Goal: Information Seeking & Learning: Learn about a topic

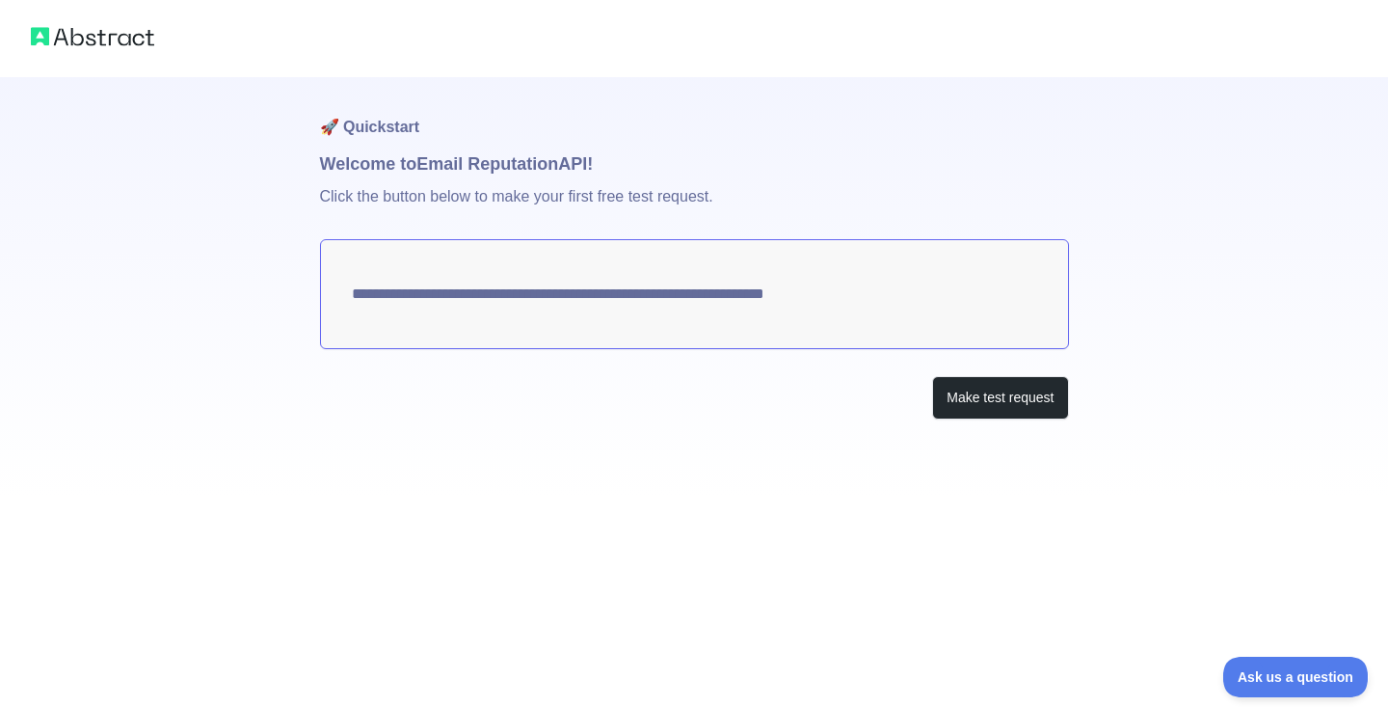
click at [880, 299] on textarea "**********" at bounding box center [694, 294] width 749 height 110
drag, startPoint x: 907, startPoint y: 295, endPoint x: 306, endPoint y: 301, distance: 601.5
click at [306, 301] on div "**********" at bounding box center [694, 248] width 1388 height 496
drag, startPoint x: 320, startPoint y: 300, endPoint x: 891, endPoint y: 348, distance: 572.7
click at [893, 350] on div "**********" at bounding box center [694, 286] width 749 height 419
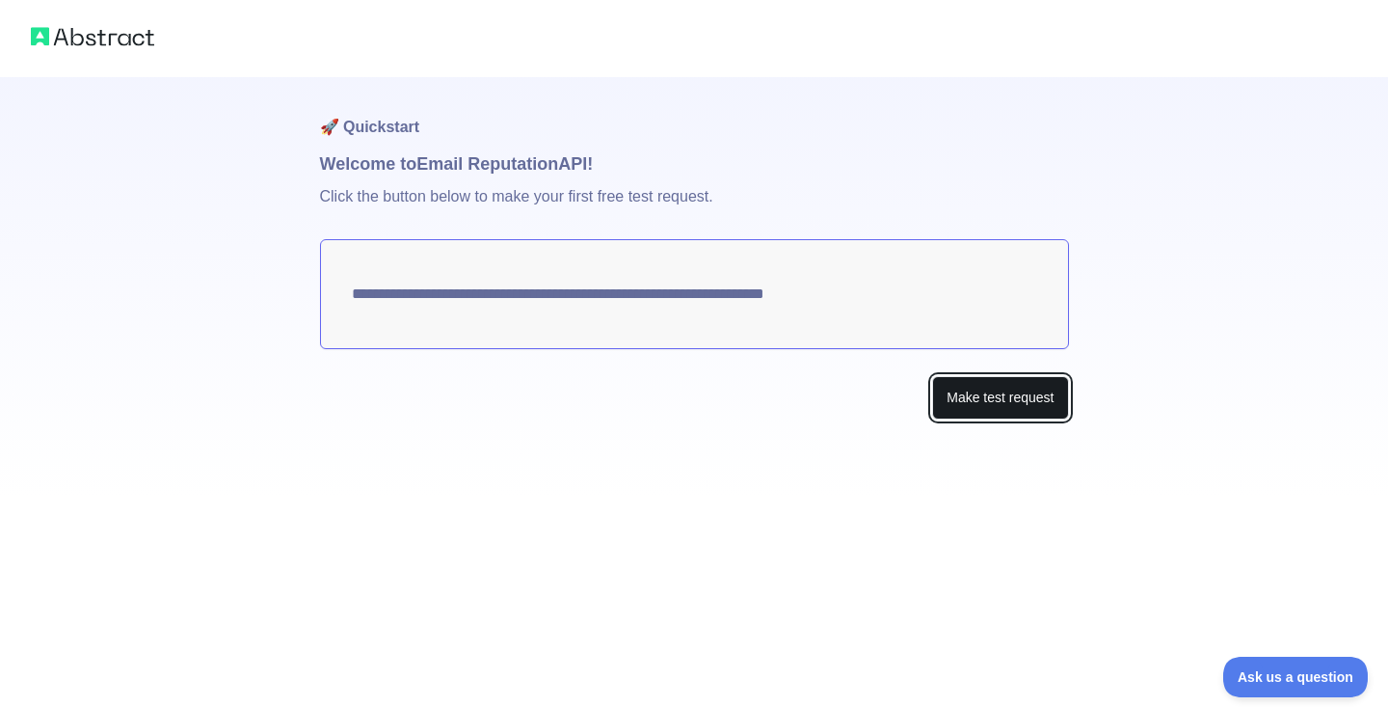
click at [964, 400] on button "Make test request" at bounding box center [1000, 397] width 136 height 43
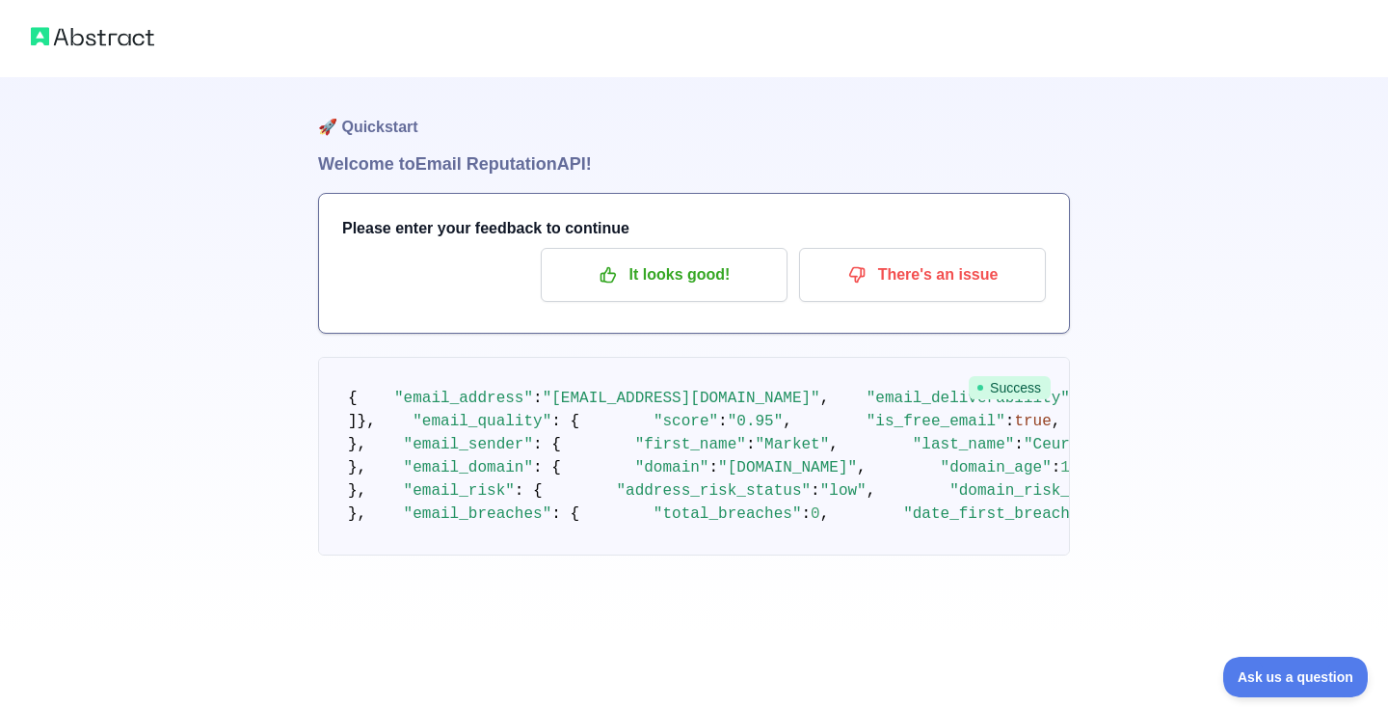
click at [987, 384] on span "Success" at bounding box center [1010, 387] width 82 height 23
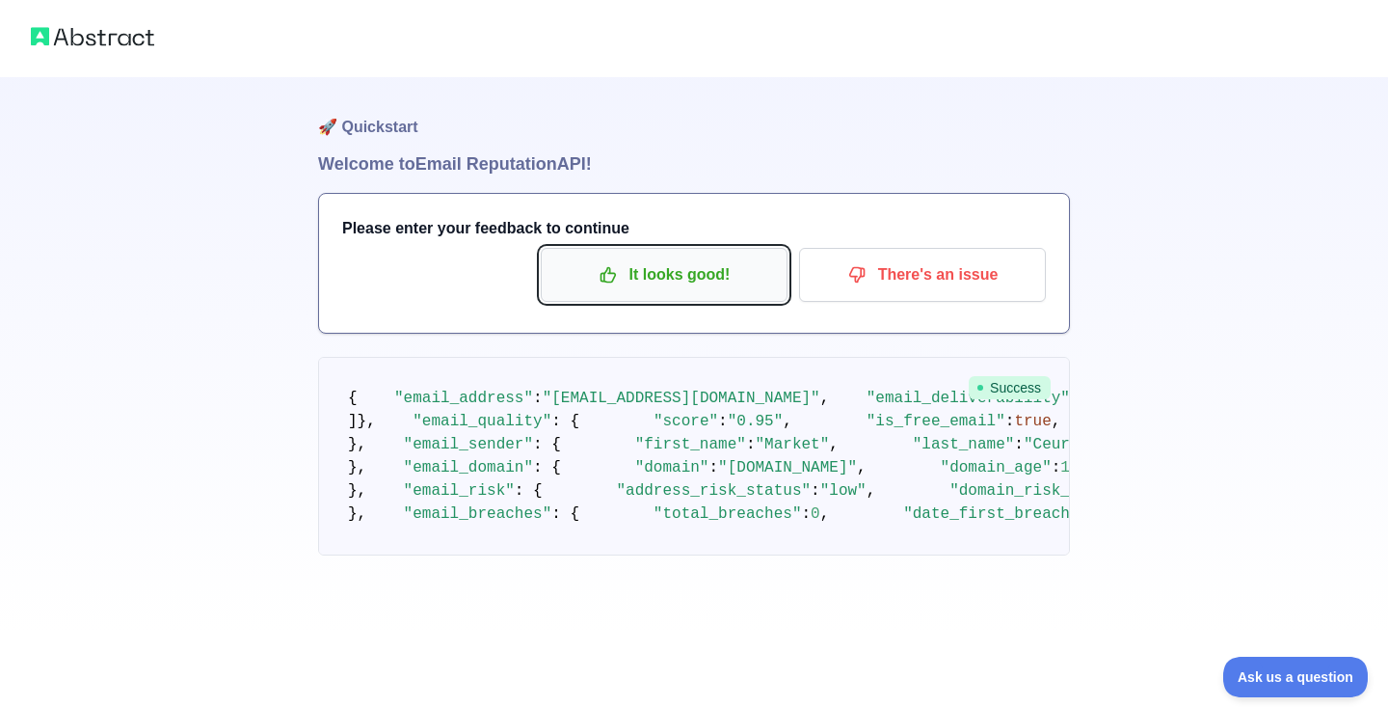
click at [744, 279] on p "It looks good!" at bounding box center [664, 274] width 218 height 33
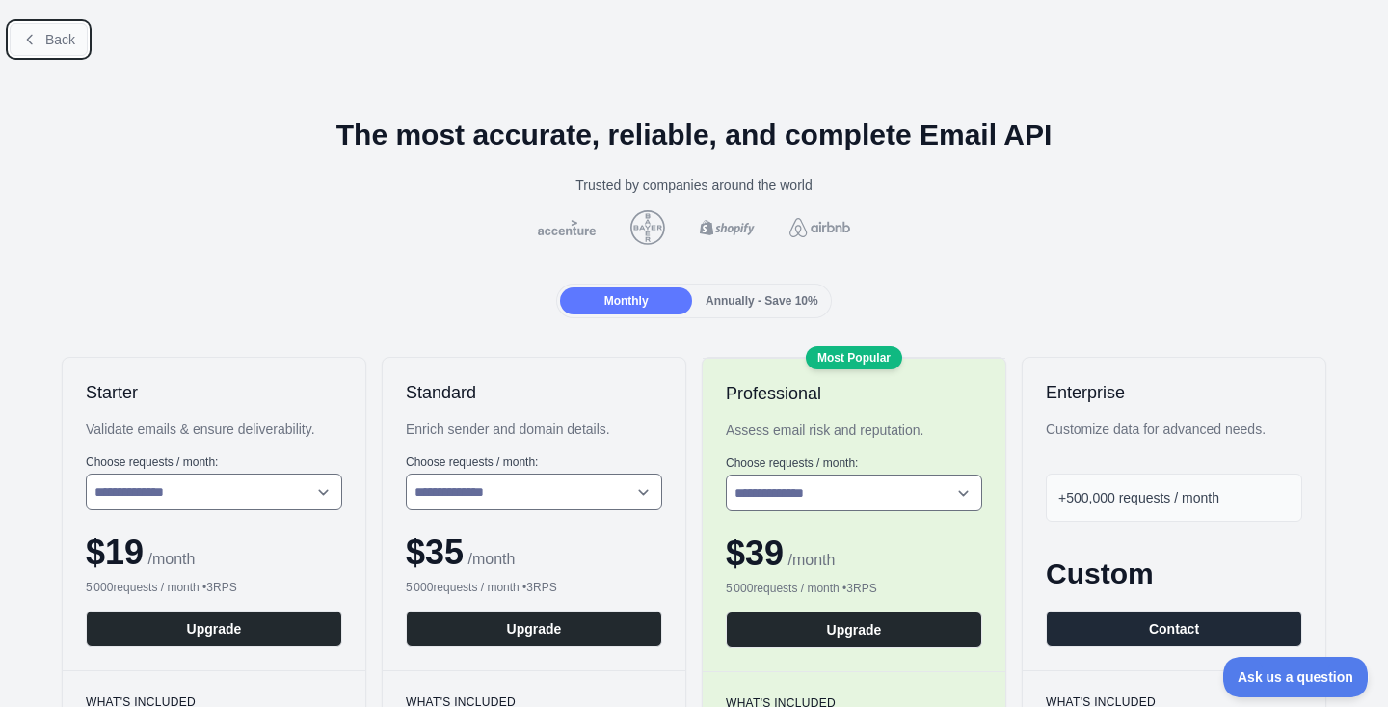
click at [84, 33] on button "Back" at bounding box center [49, 39] width 78 height 33
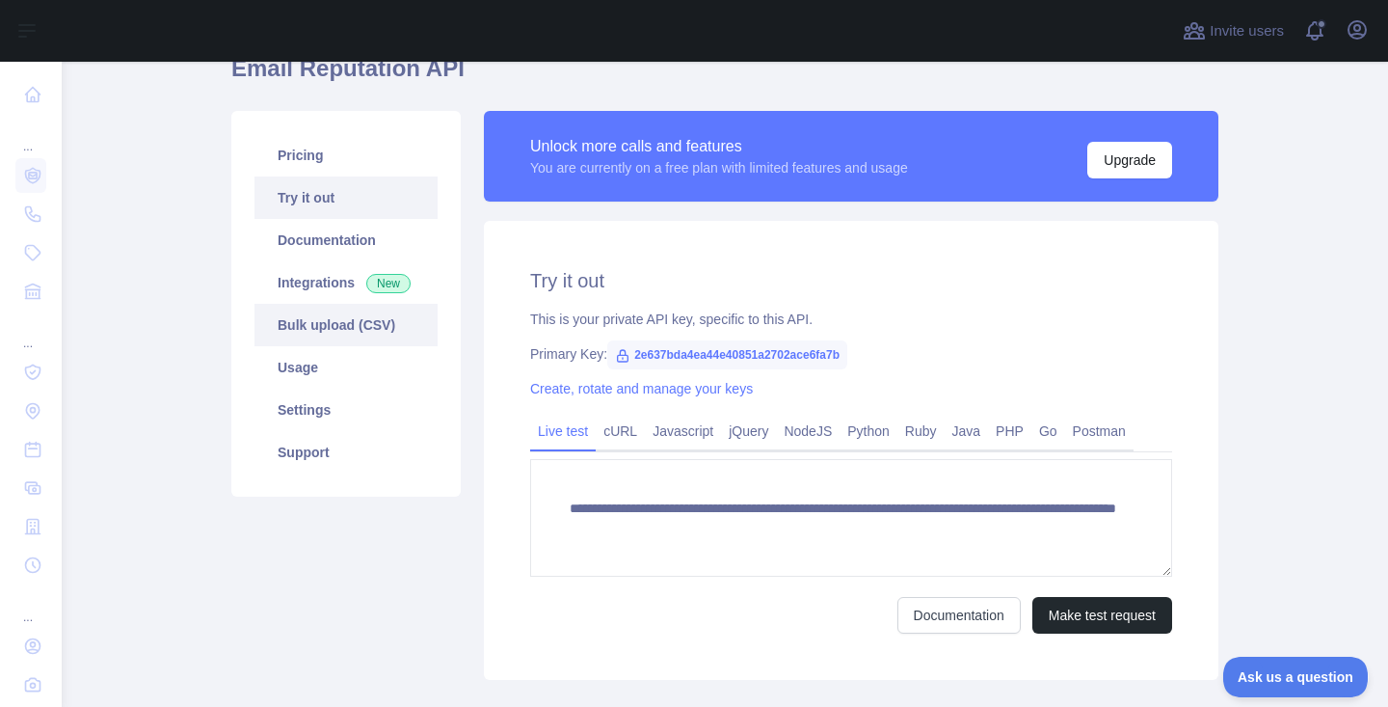
scroll to position [136, 0]
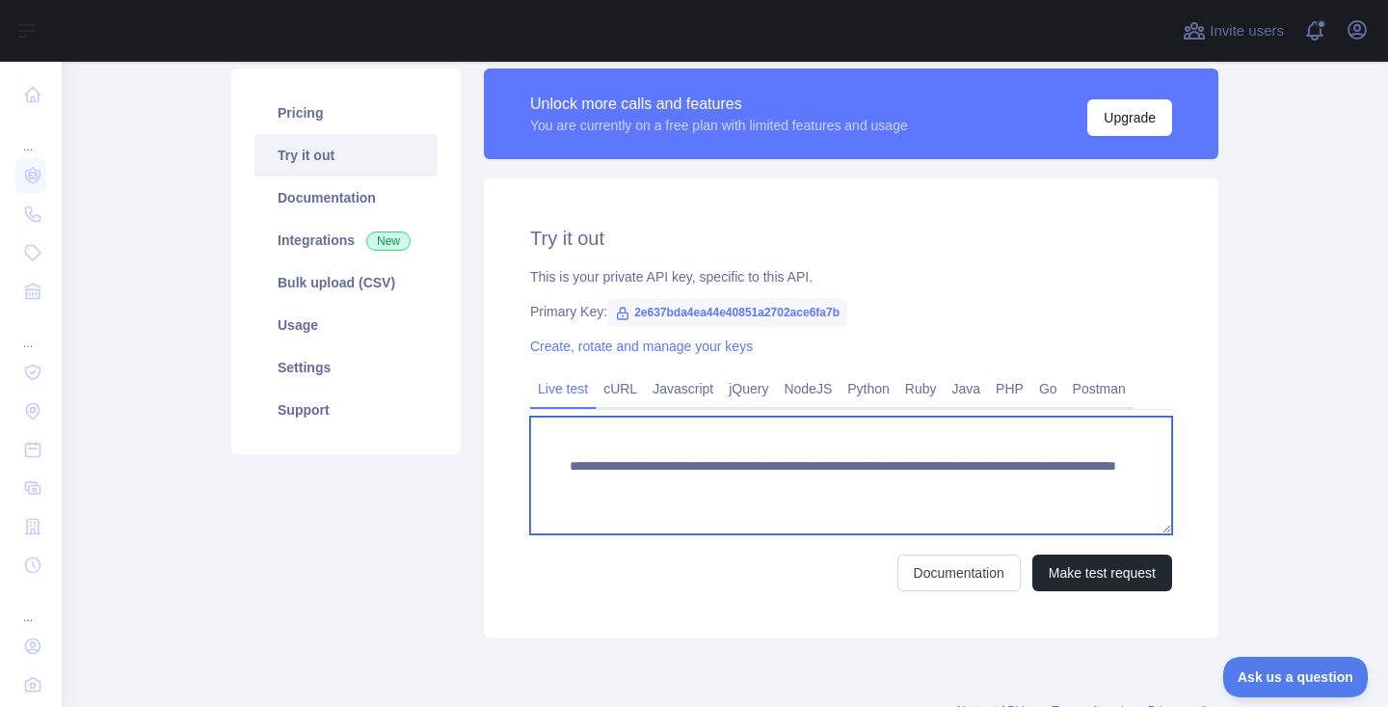
click at [705, 483] on textarea "**********" at bounding box center [851, 475] width 642 height 118
drag, startPoint x: 1088, startPoint y: 479, endPoint x: 598, endPoint y: 446, distance: 491.7
click at [598, 446] on textarea "**********" at bounding box center [851, 475] width 642 height 118
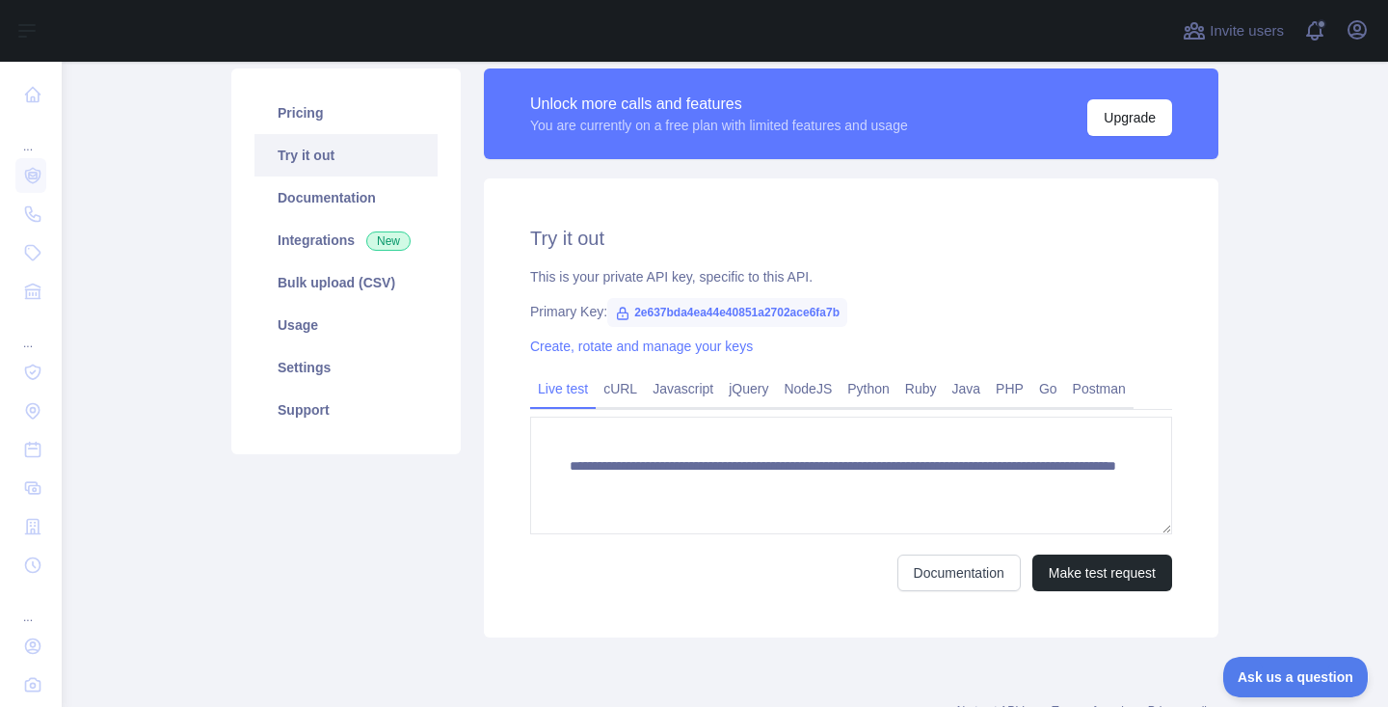
click at [646, 314] on span "2e637bda4ea44e40851a2702ace6fa7b" at bounding box center [727, 312] width 240 height 29
drag, startPoint x: 890, startPoint y: 309, endPoint x: 633, endPoint y: 315, distance: 256.5
click at [632, 314] on div "Primary Key: 2e637bda4ea44e40851a2702ace6fa7b" at bounding box center [851, 311] width 642 height 19
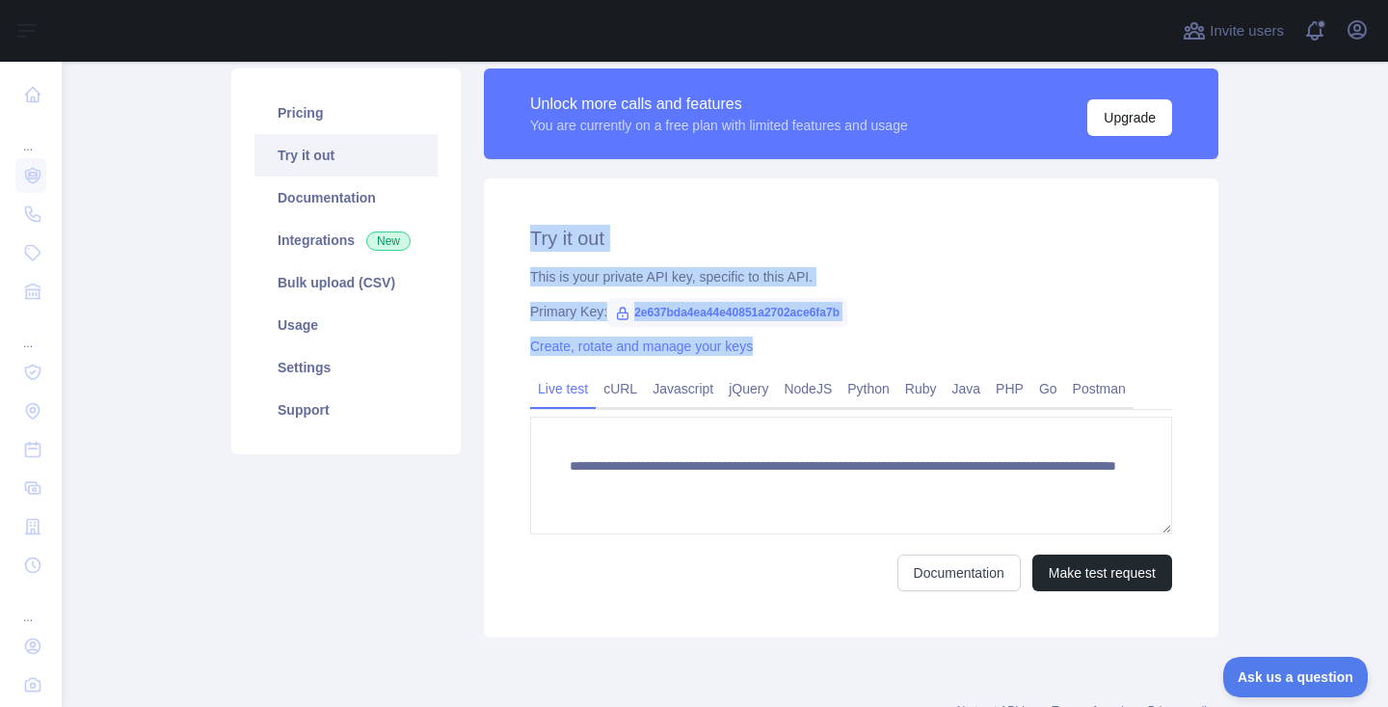
drag, startPoint x: 525, startPoint y: 223, endPoint x: 884, endPoint y: 342, distance: 378.0
click at [884, 342] on div "**********" at bounding box center [851, 407] width 735 height 459
copy div "Try it out This is your private API key, specific to this API. Primary Key: 2e6…"
click at [803, 388] on link "NodeJS" at bounding box center [808, 388] width 64 height 31
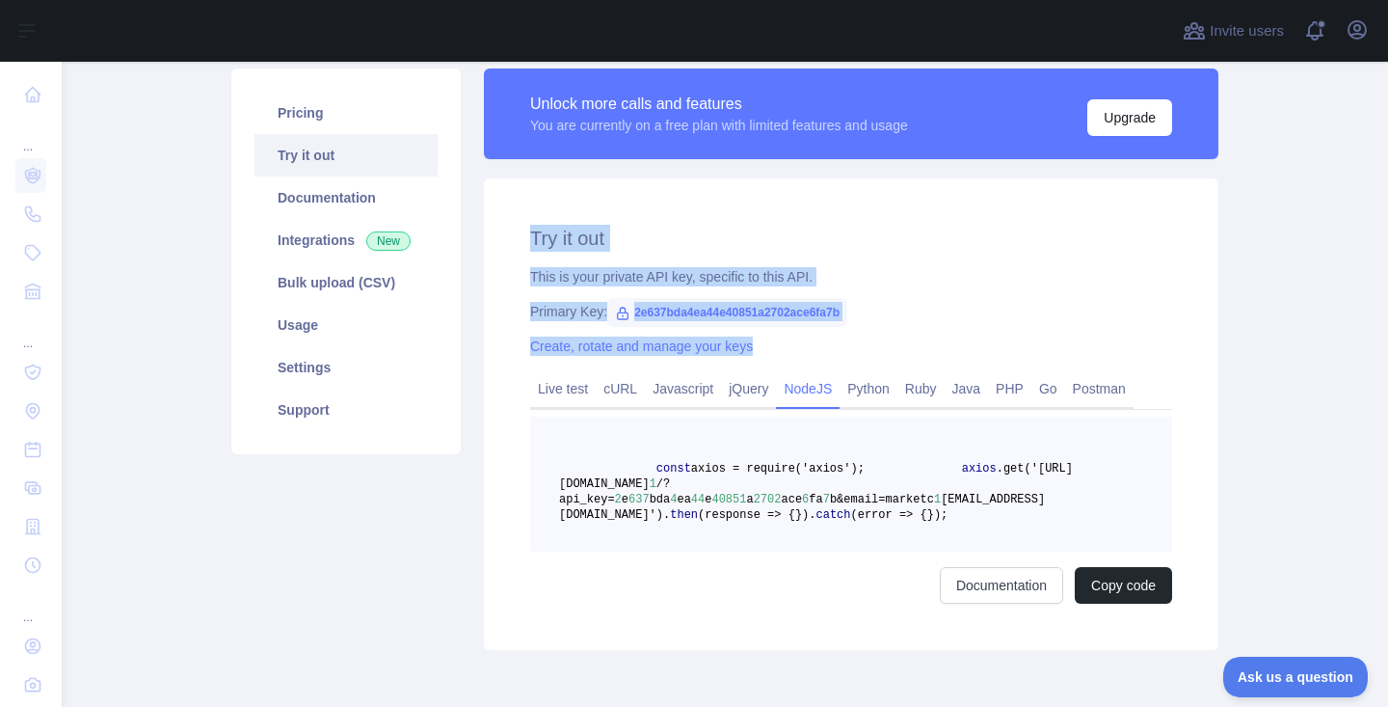
click at [668, 208] on div "Try it out This is your private API key, specific to this API. Primary Key: 2e6…" at bounding box center [851, 413] width 735 height 471
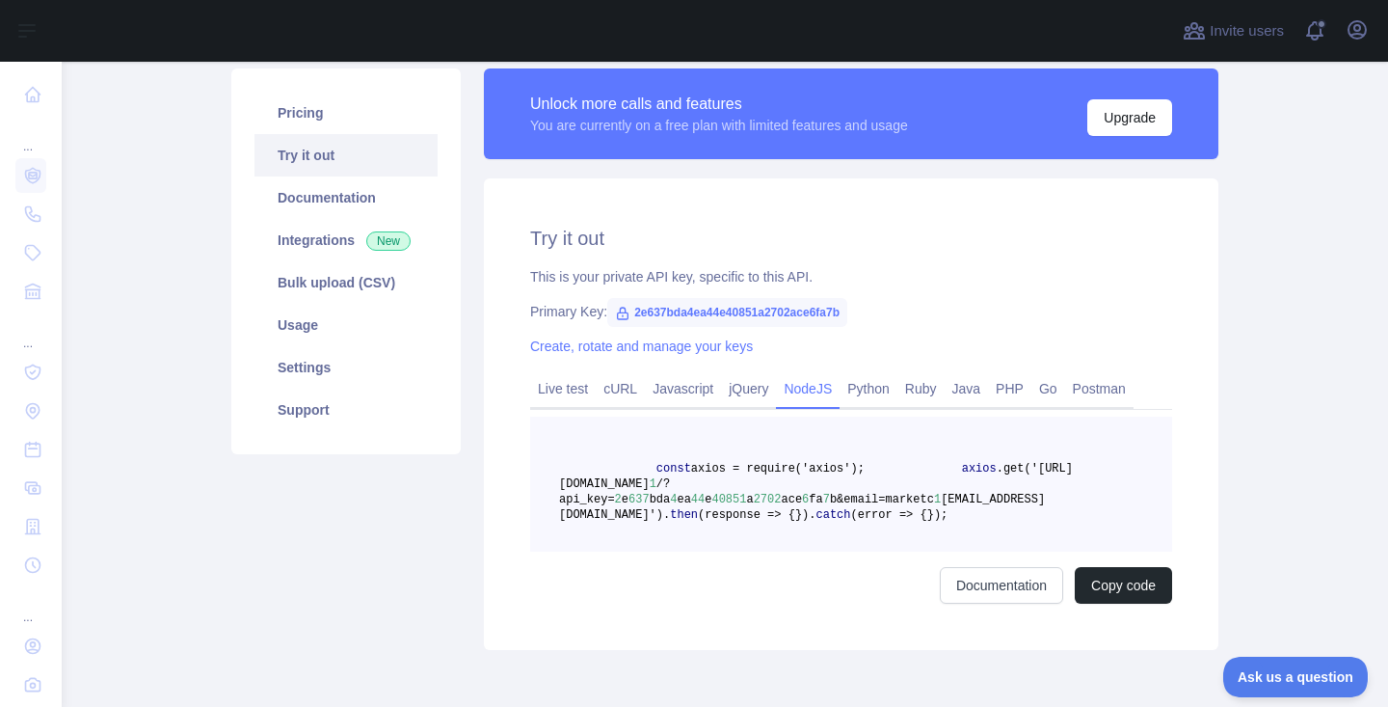
click at [402, 511] on div "Pricing Try it out Documentation Integrations New Bulk upload (CSV) Usage Setti…" at bounding box center [346, 358] width 253 height 581
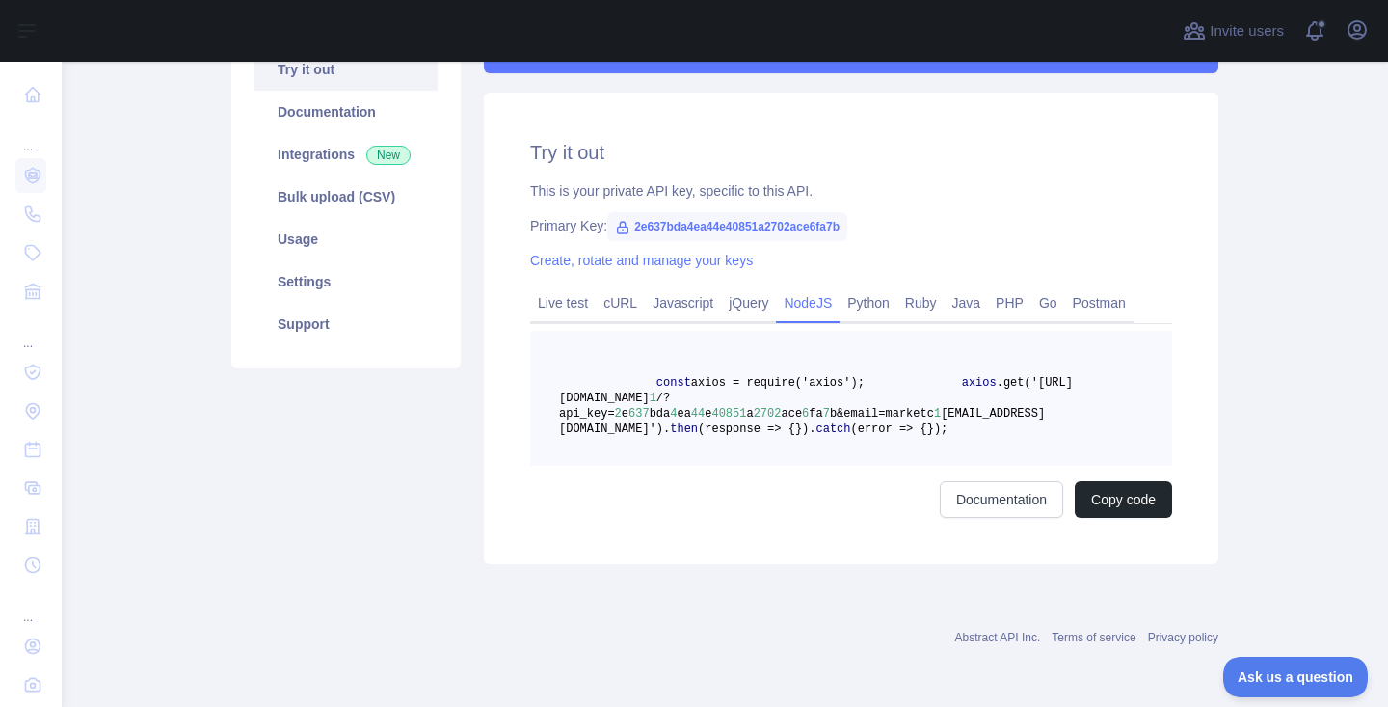
scroll to position [204, 0]
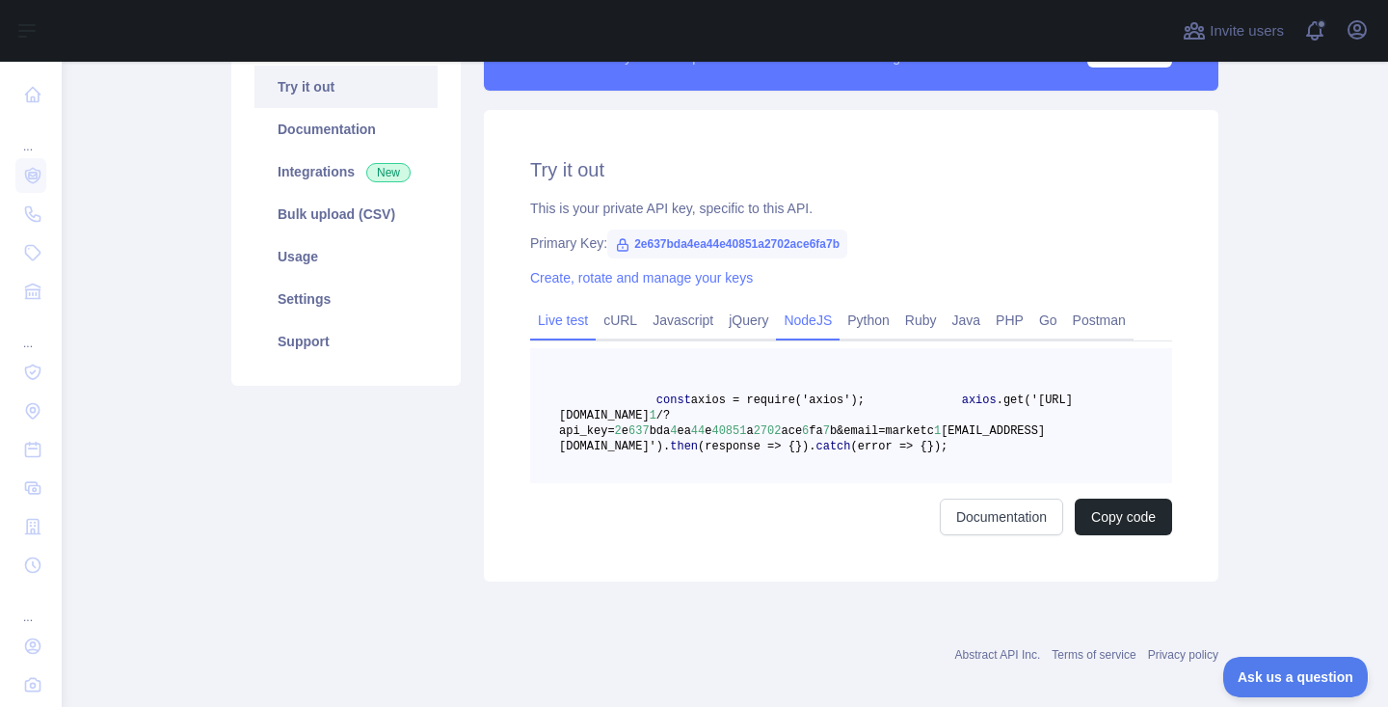
click at [564, 307] on link "Live test" at bounding box center [563, 320] width 66 height 31
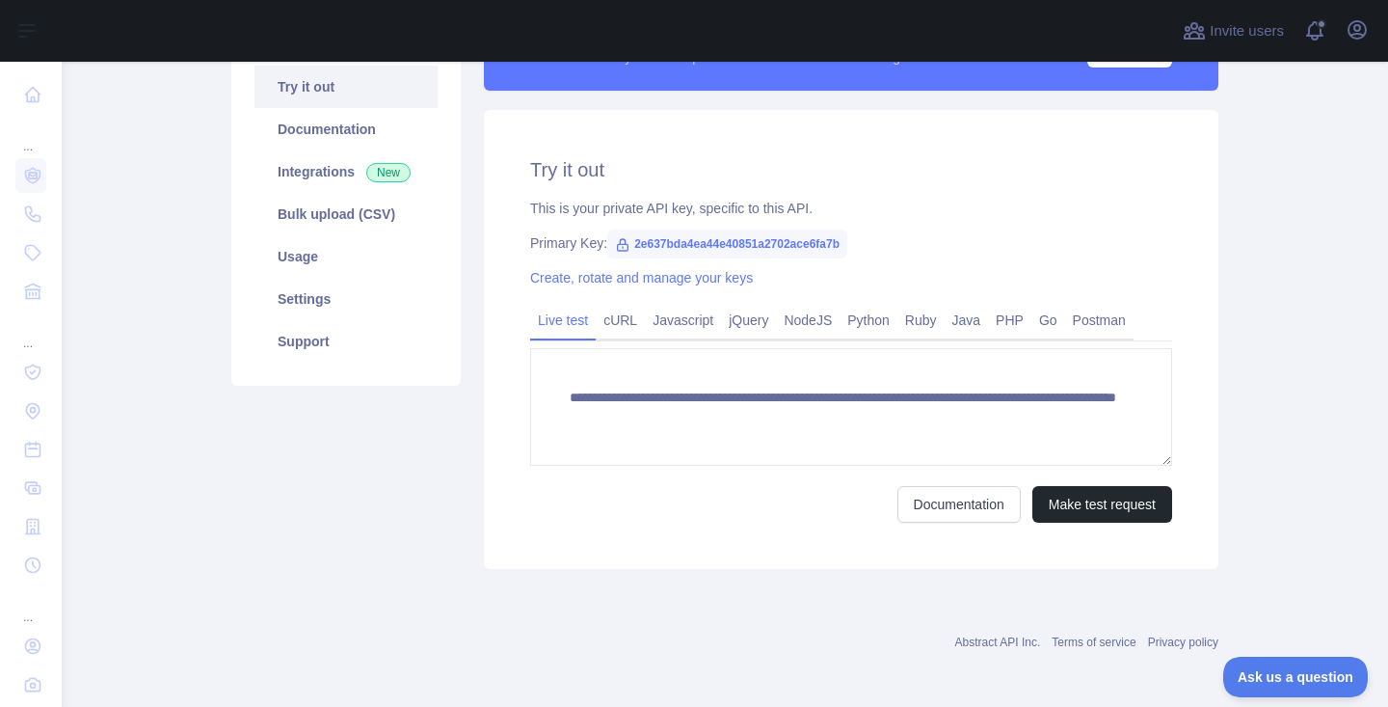
click at [564, 307] on link "Live test" at bounding box center [563, 320] width 66 height 31
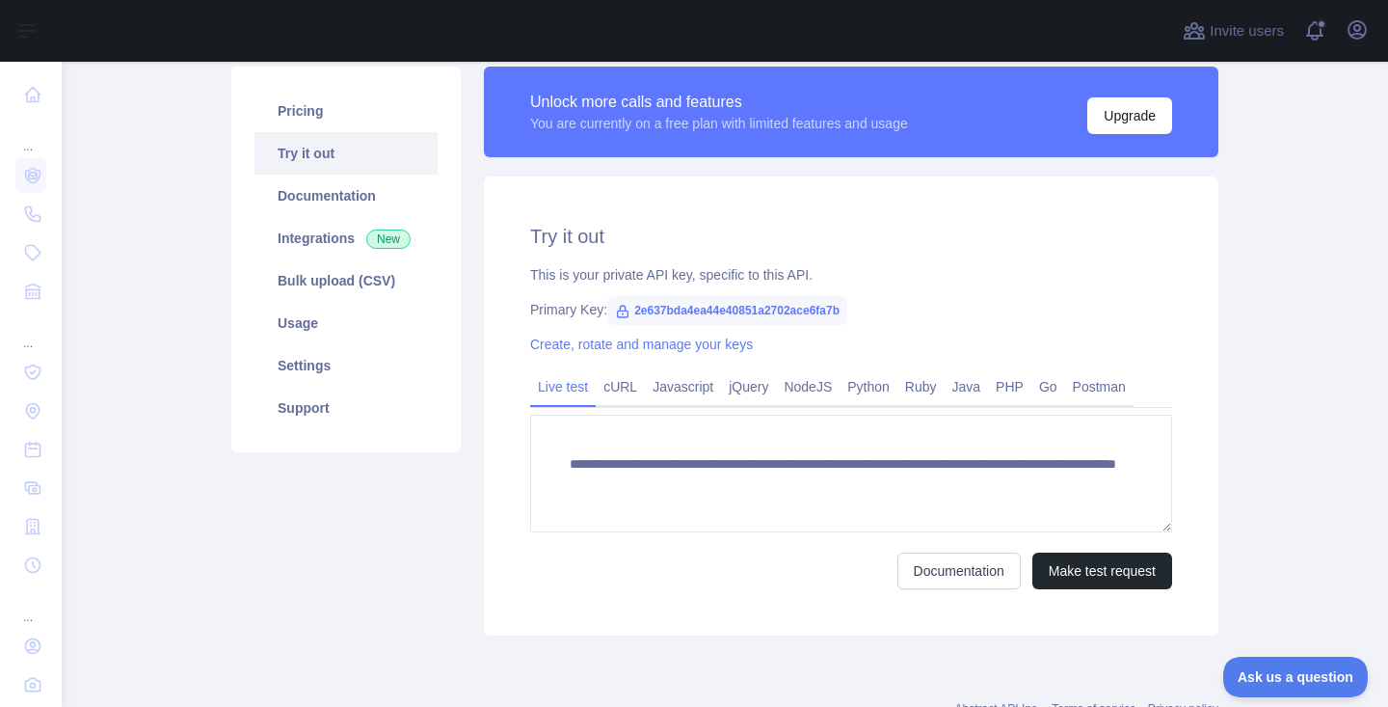
scroll to position [124, 0]
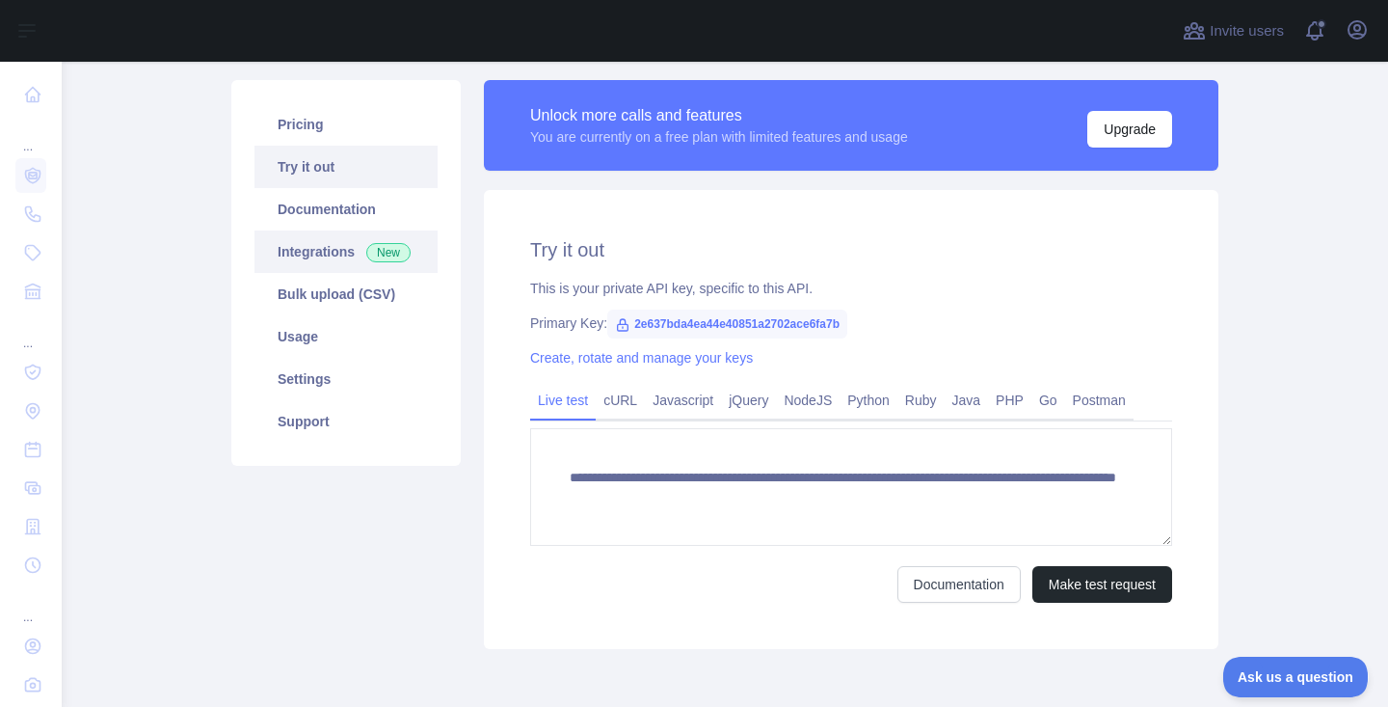
click at [376, 261] on span "New" at bounding box center [388, 252] width 44 height 19
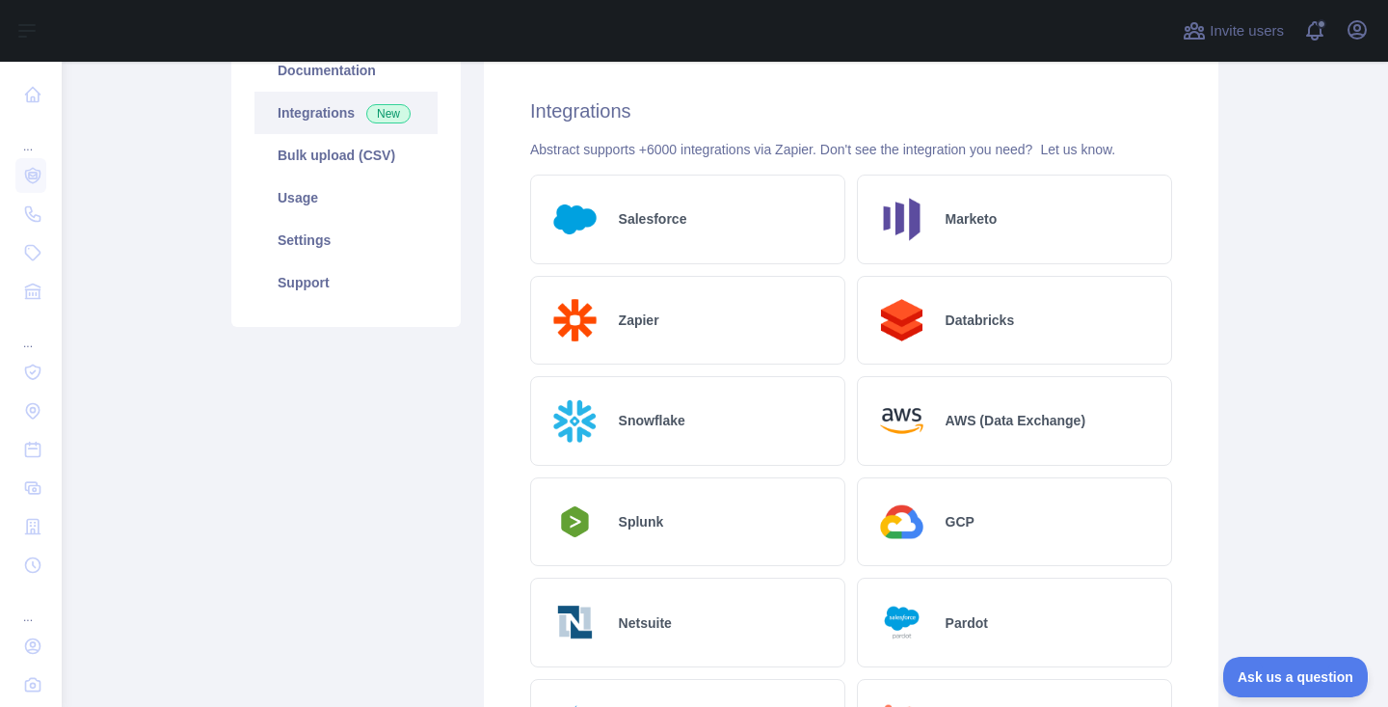
scroll to position [226, 0]
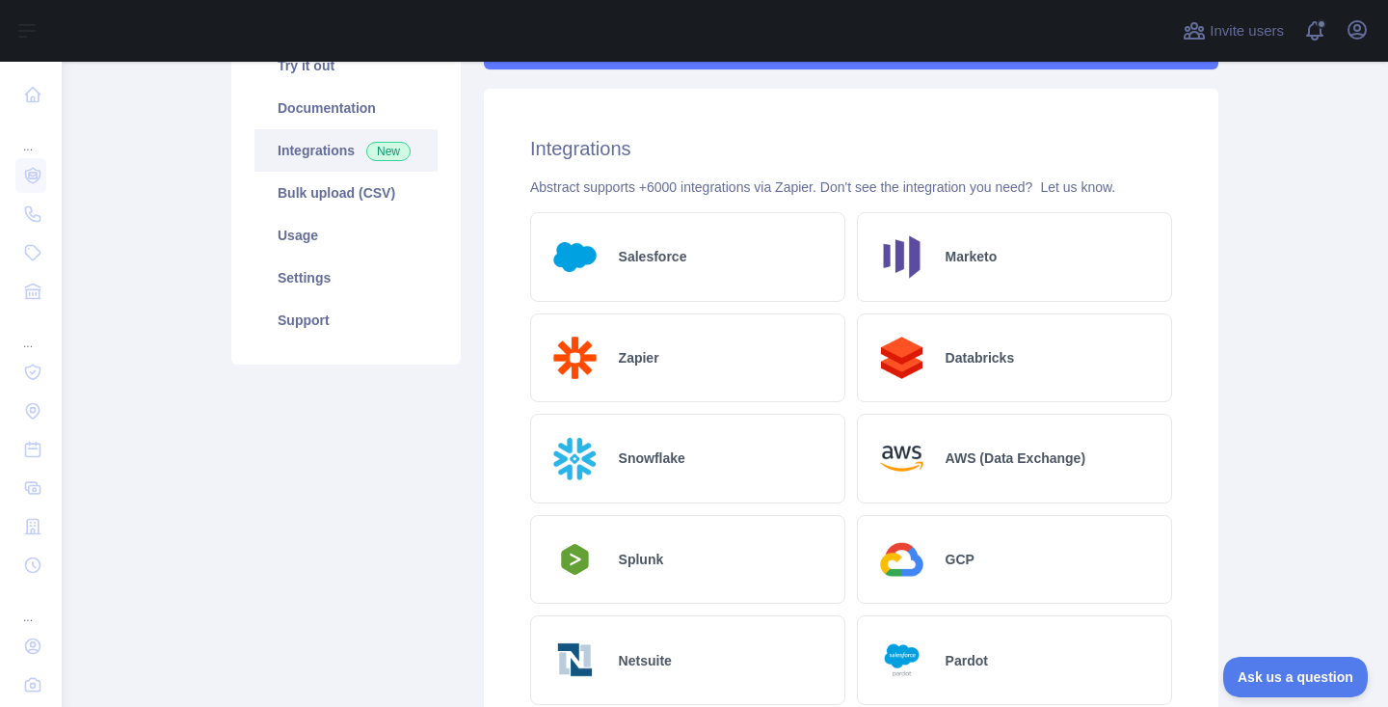
click at [665, 378] on div "Zapier" at bounding box center [687, 358] width 315 height 90
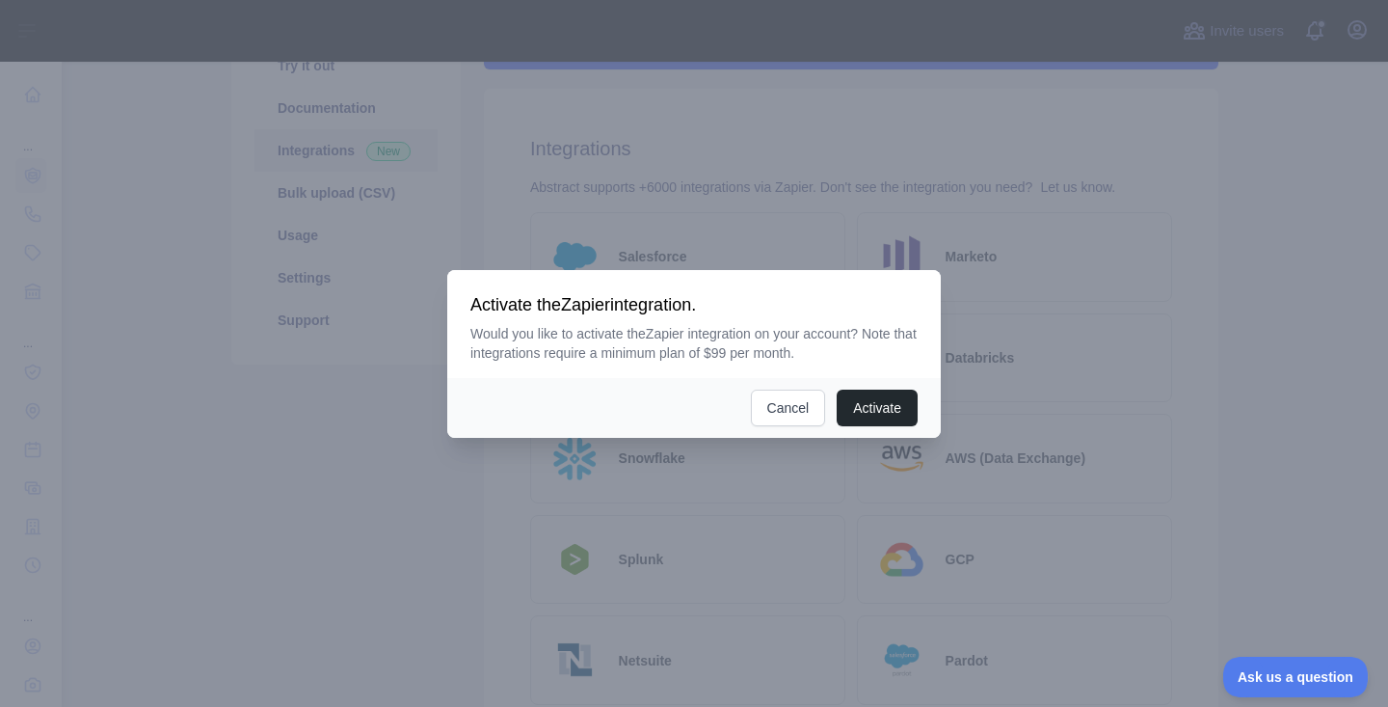
click at [432, 521] on div at bounding box center [694, 353] width 1388 height 707
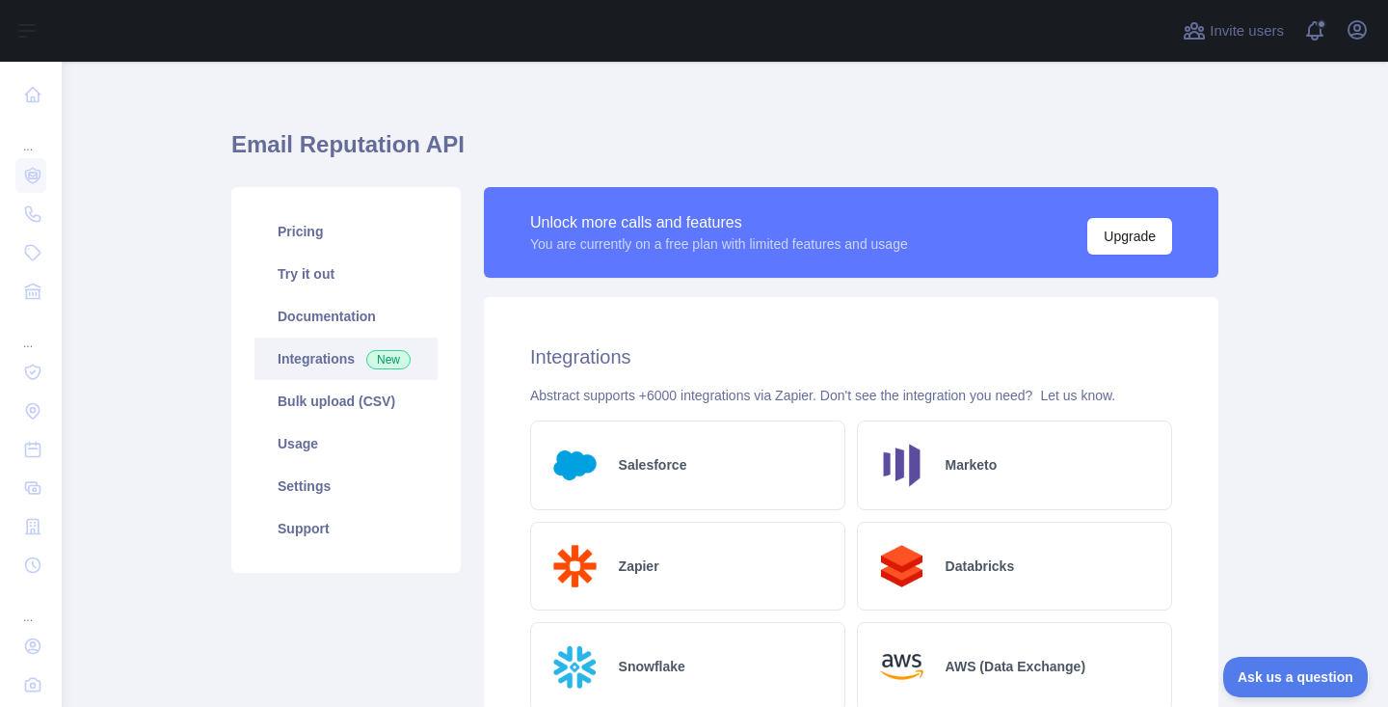
scroll to position [0, 0]
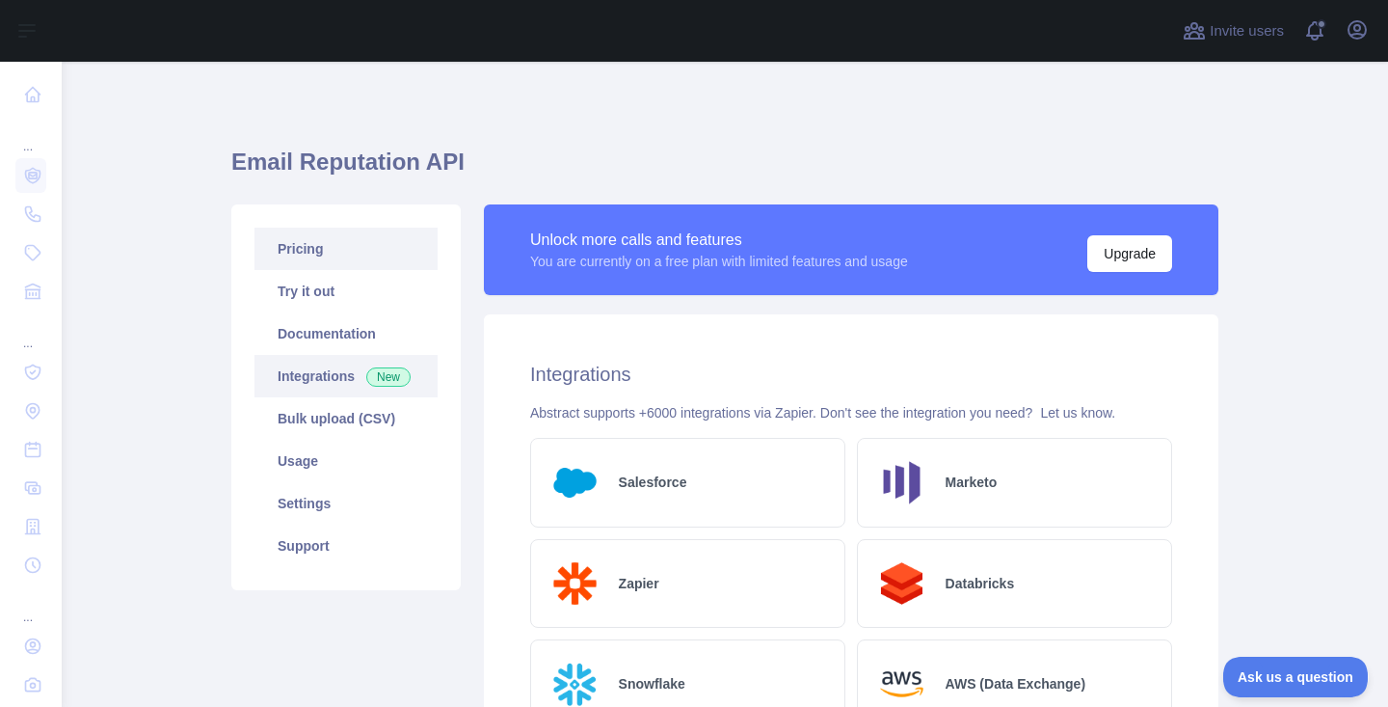
click at [366, 255] on link "Pricing" at bounding box center [345, 248] width 183 height 42
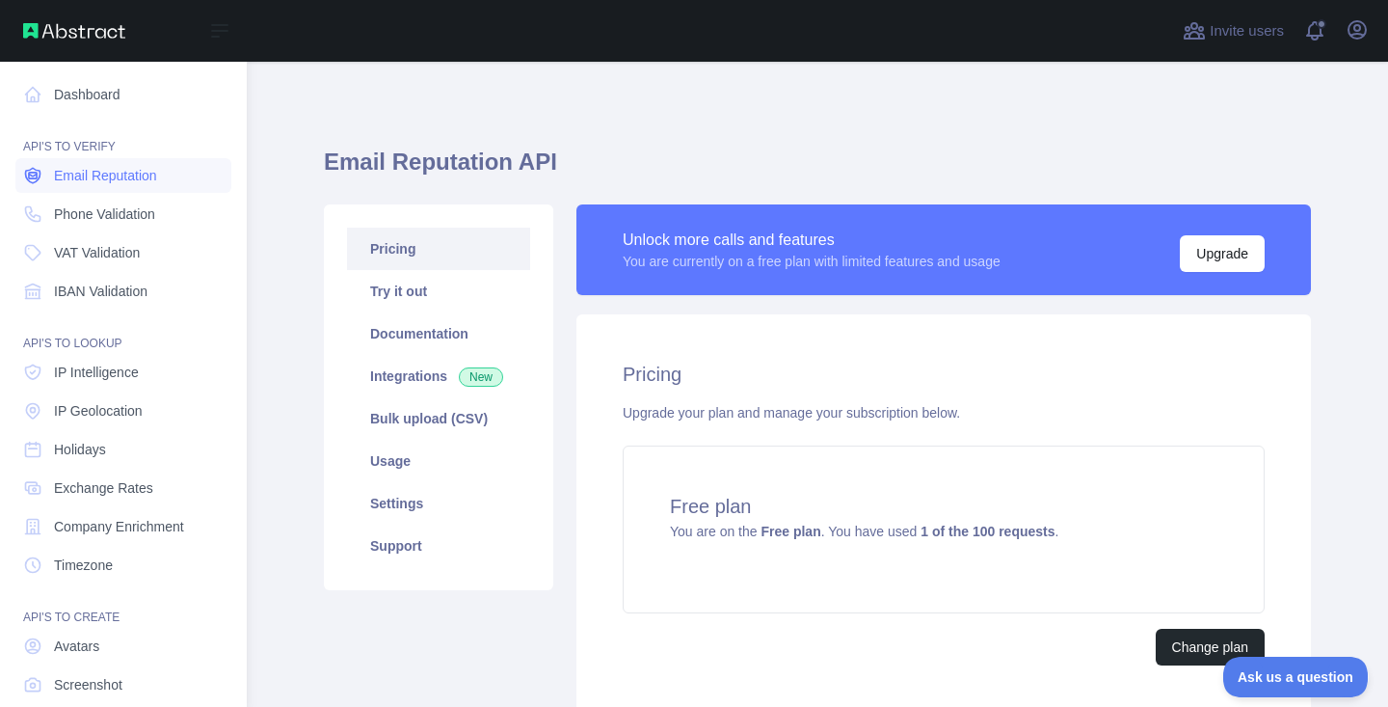
click at [129, 179] on span "Email Reputation" at bounding box center [105, 175] width 103 height 19
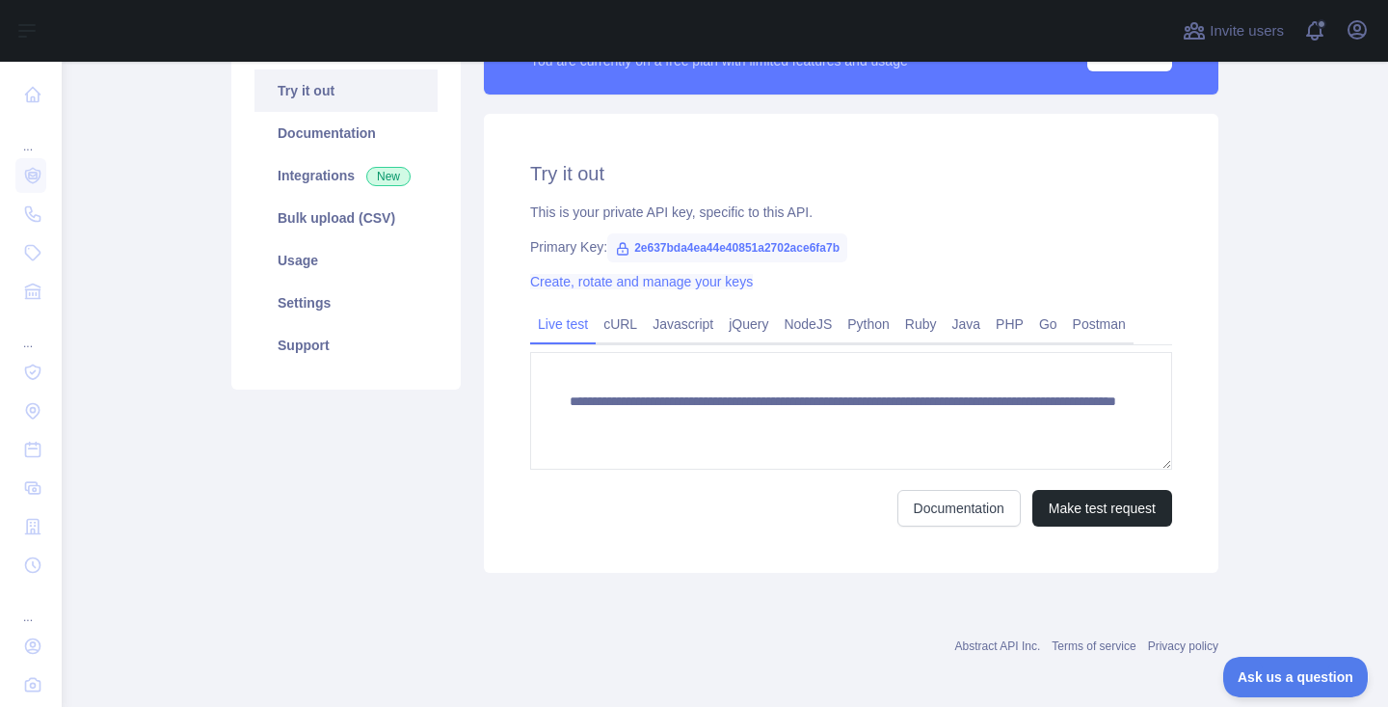
scroll to position [209, 0]
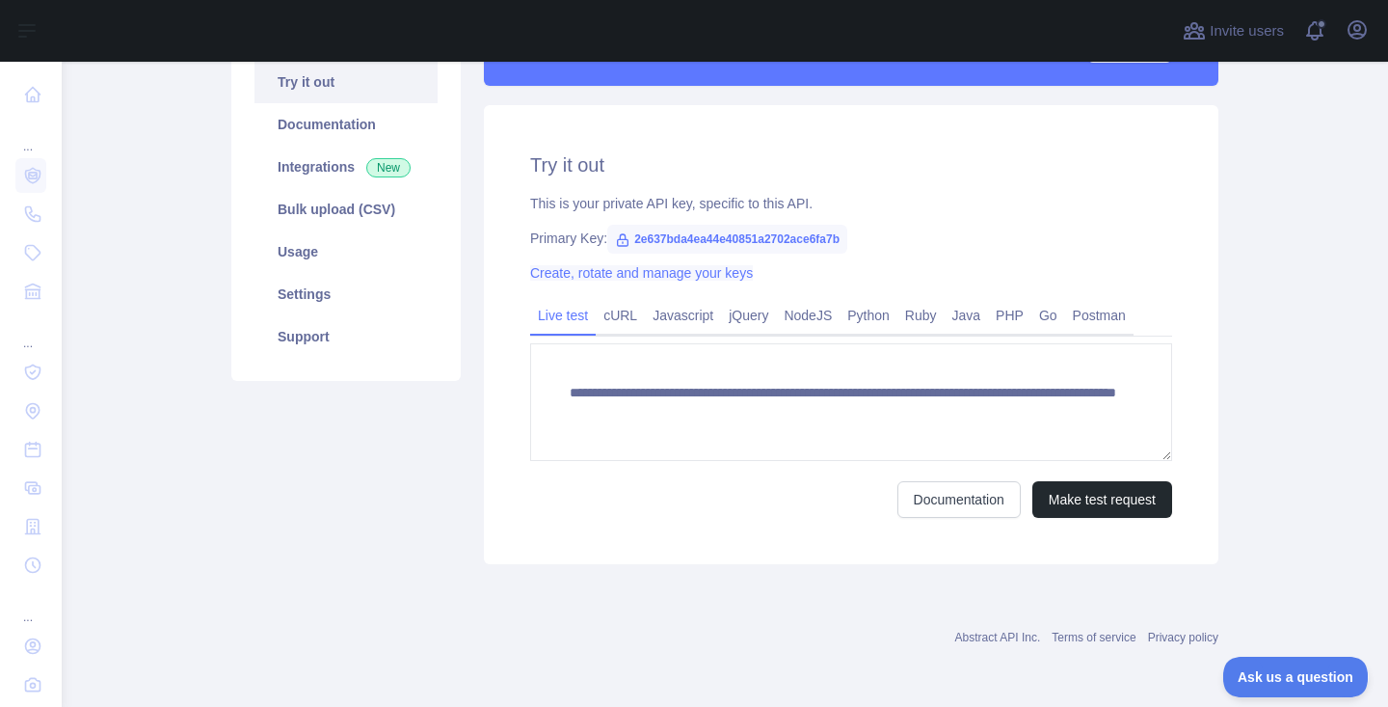
click at [642, 275] on link "Create, rotate and manage your keys" at bounding box center [641, 272] width 223 height 15
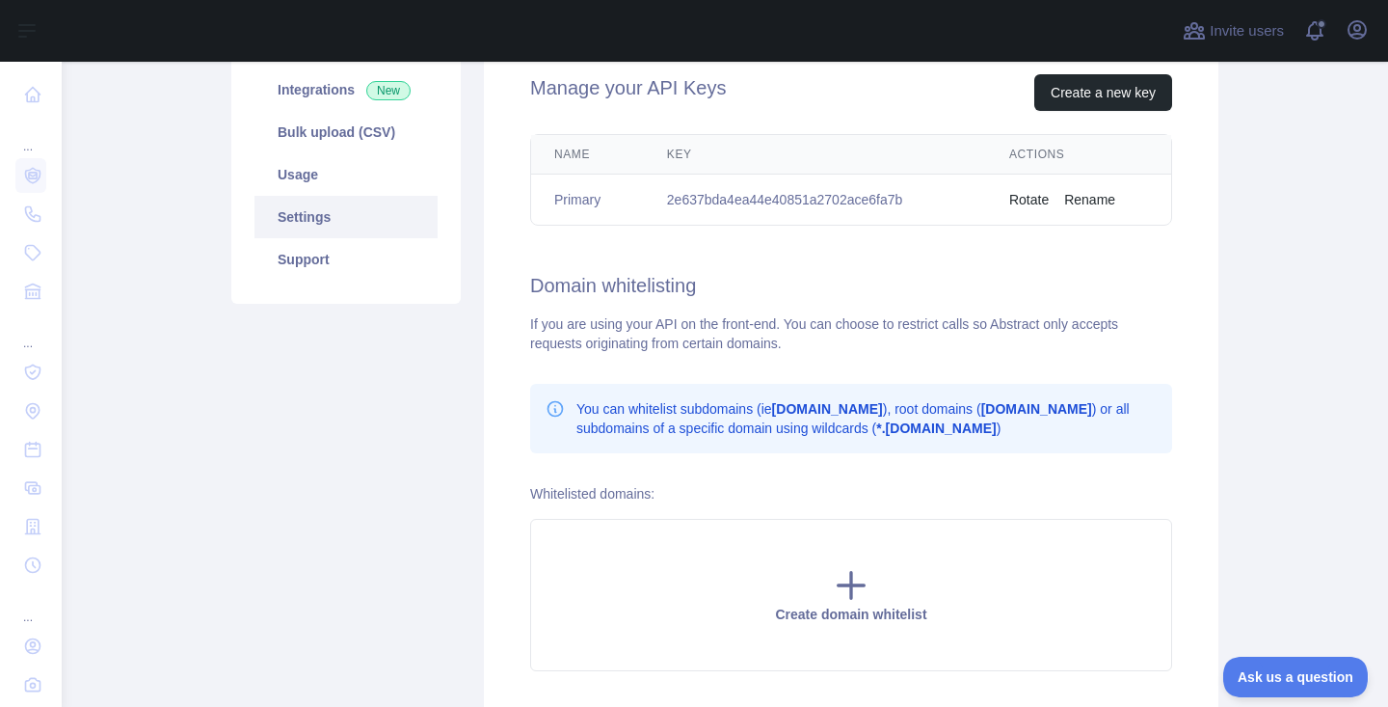
scroll to position [203, 0]
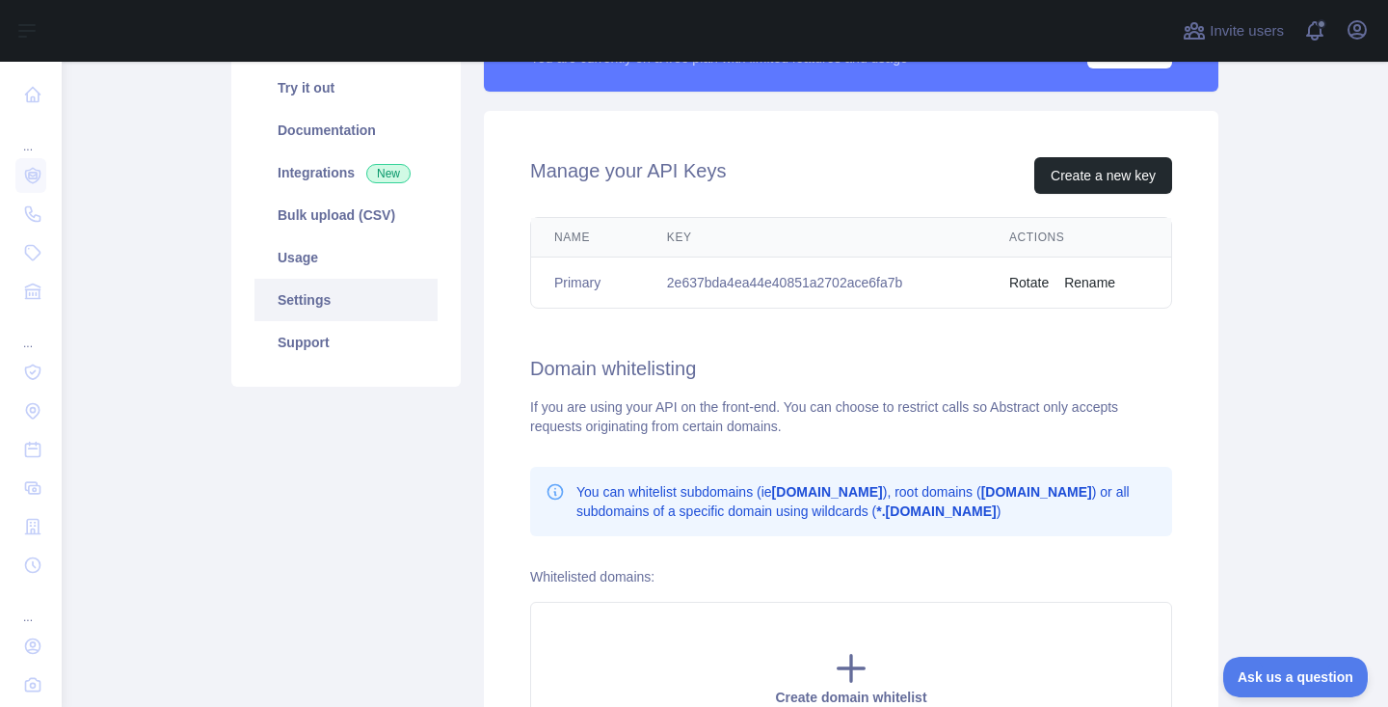
click at [1035, 275] on button "Rotate" at bounding box center [1029, 282] width 40 height 19
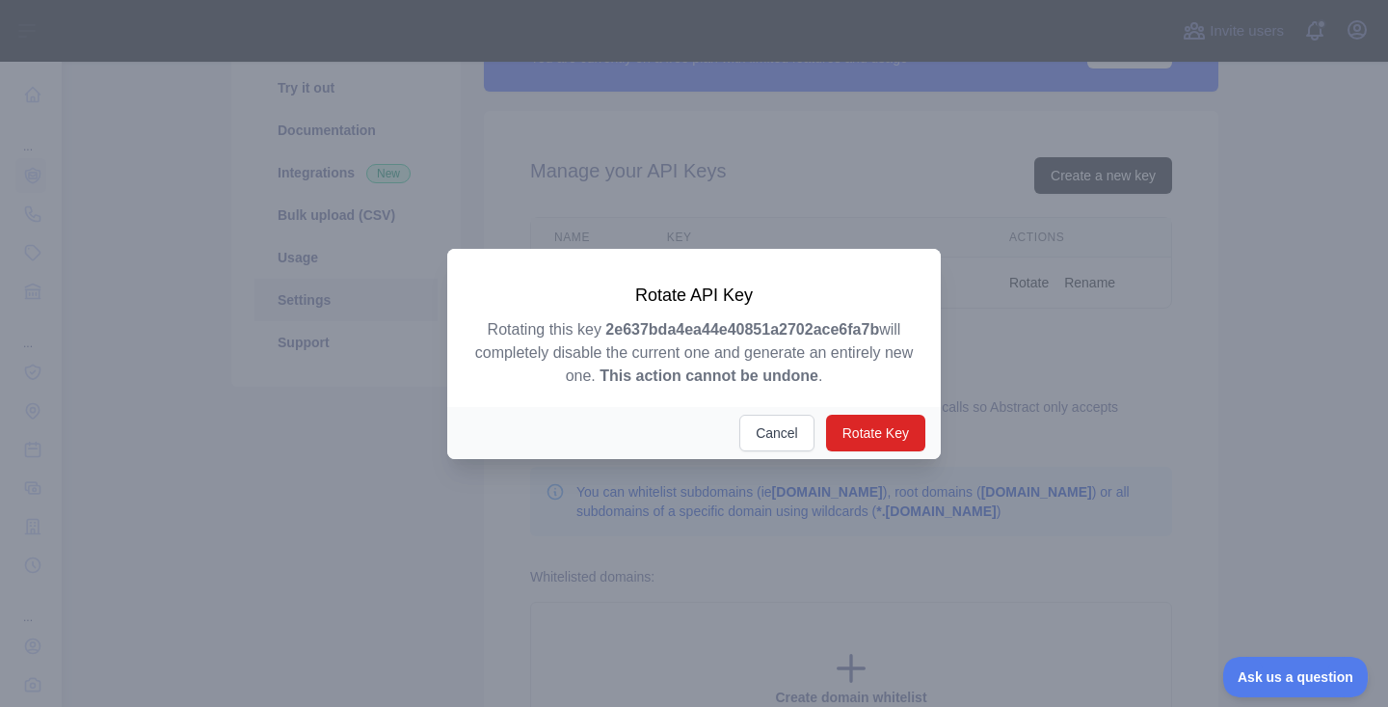
click at [992, 376] on div at bounding box center [694, 353] width 1388 height 707
click at [782, 440] on button "Cancel" at bounding box center [776, 432] width 75 height 37
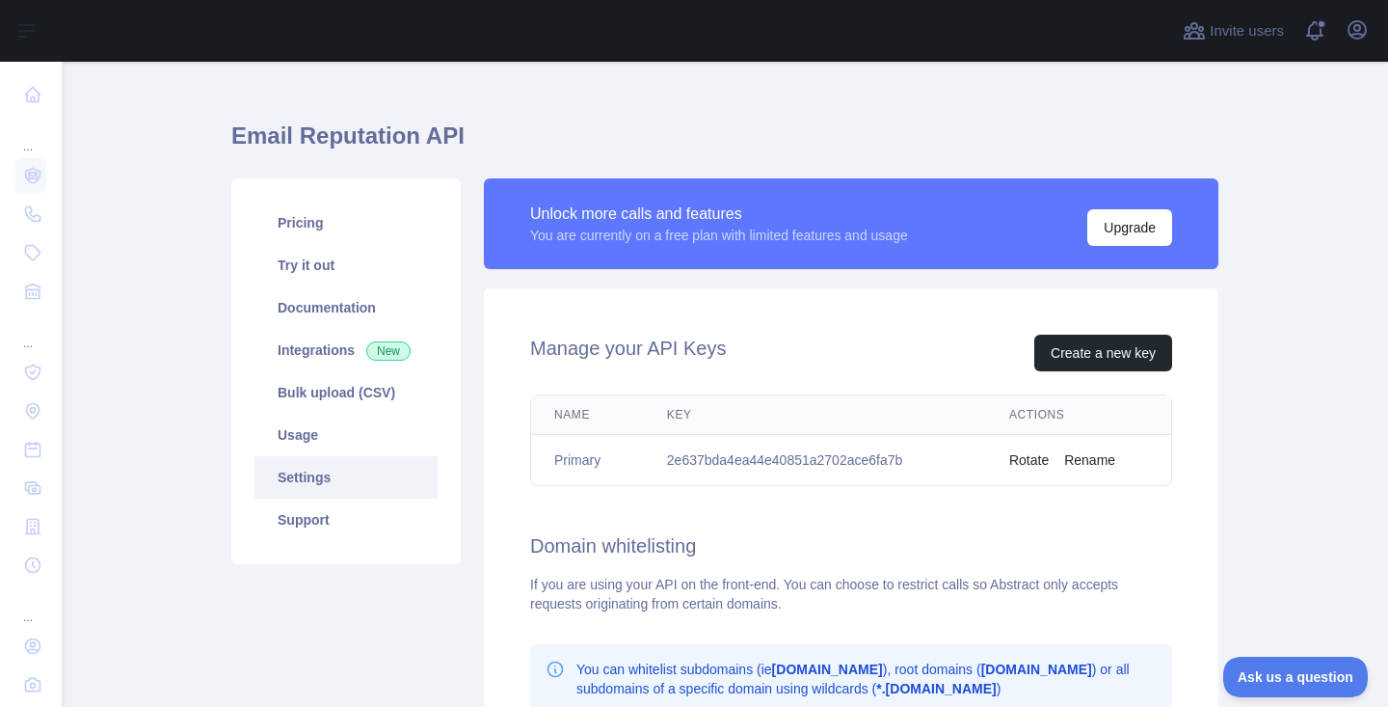
scroll to position [0, 0]
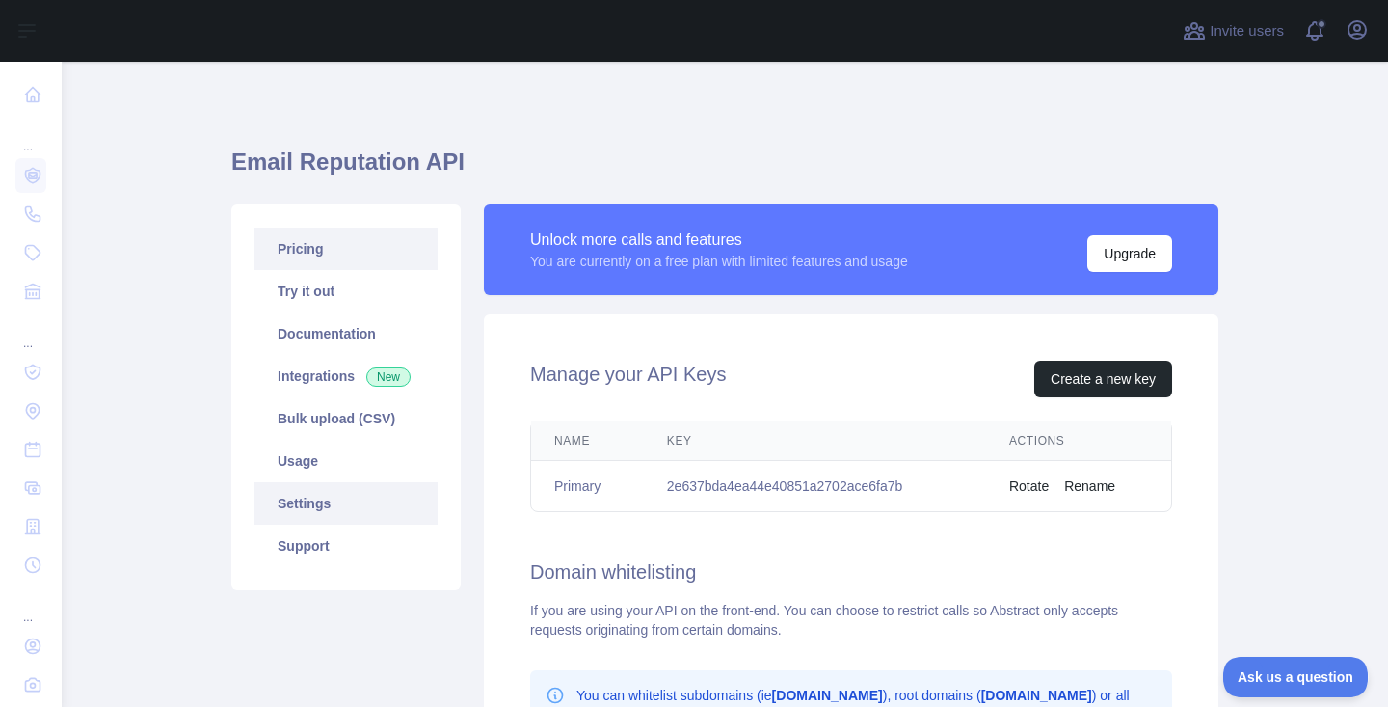
click at [345, 250] on link "Pricing" at bounding box center [345, 248] width 183 height 42
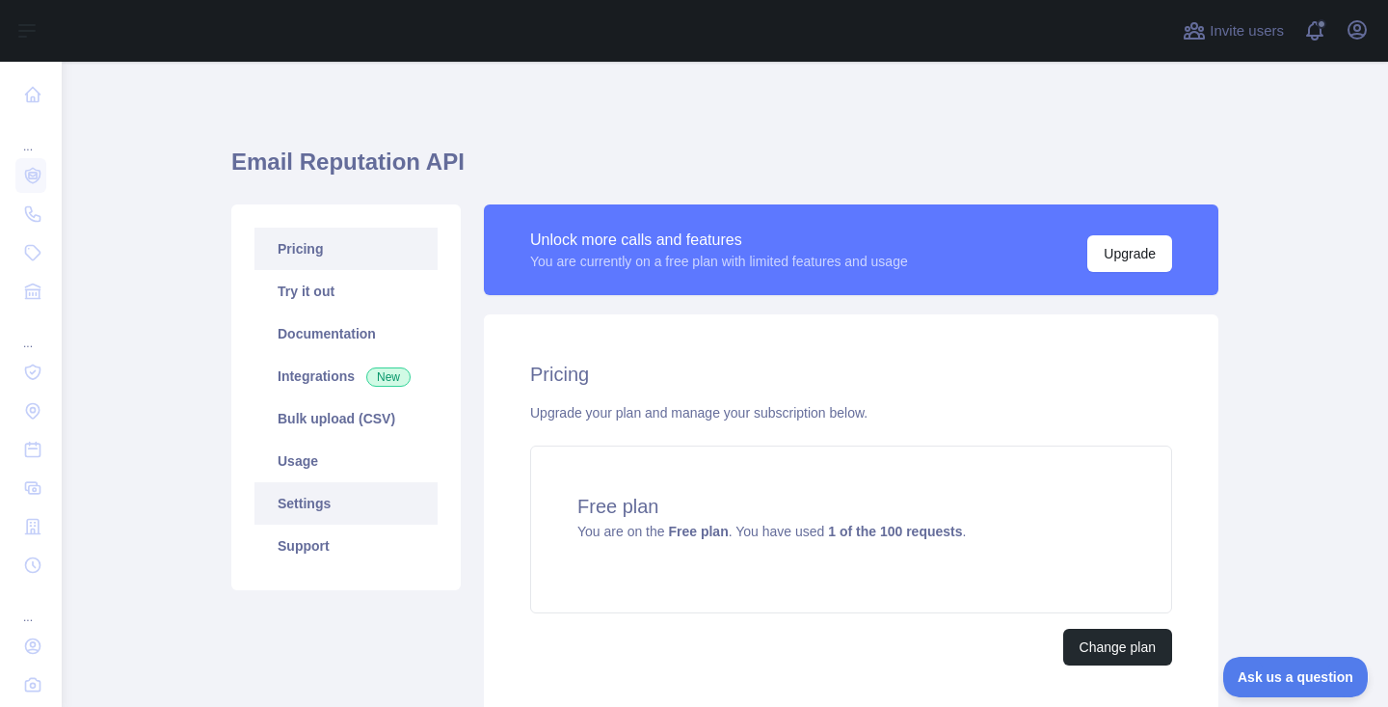
click at [334, 501] on link "Settings" at bounding box center [345, 503] width 183 height 42
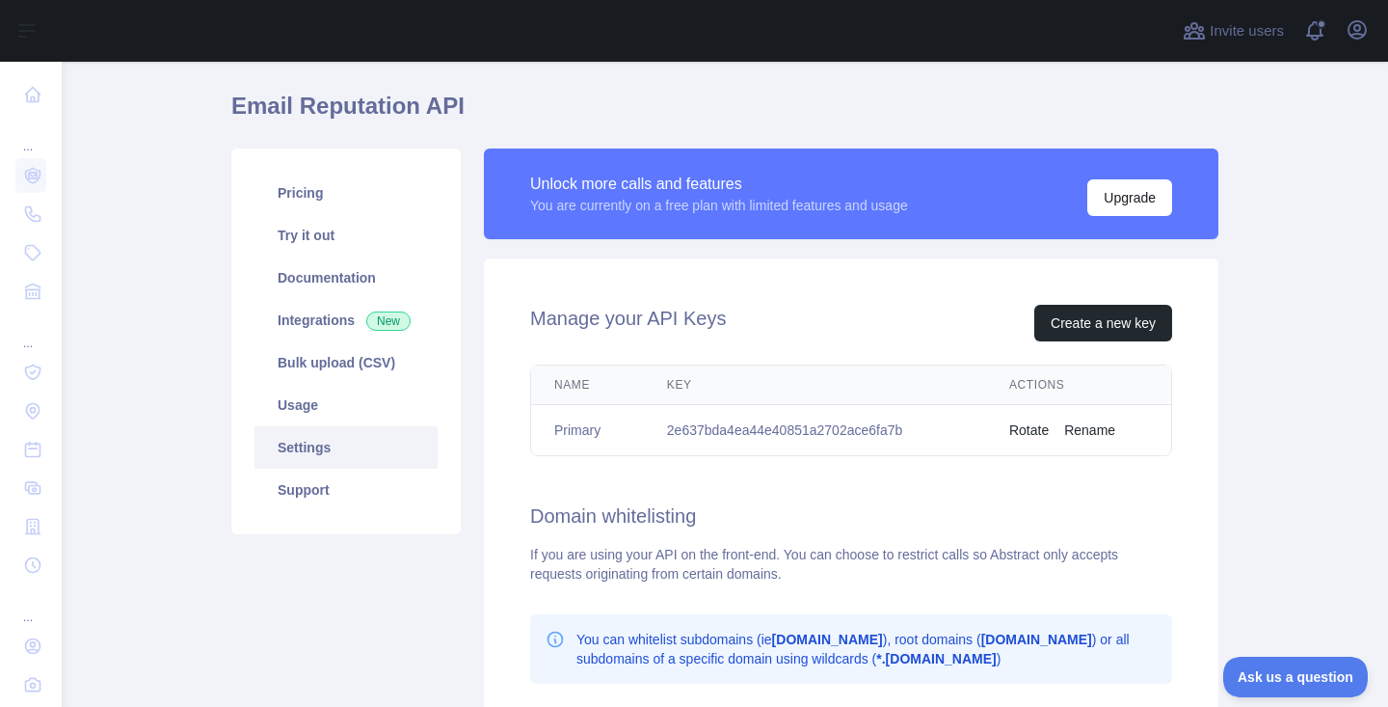
scroll to position [47, 0]
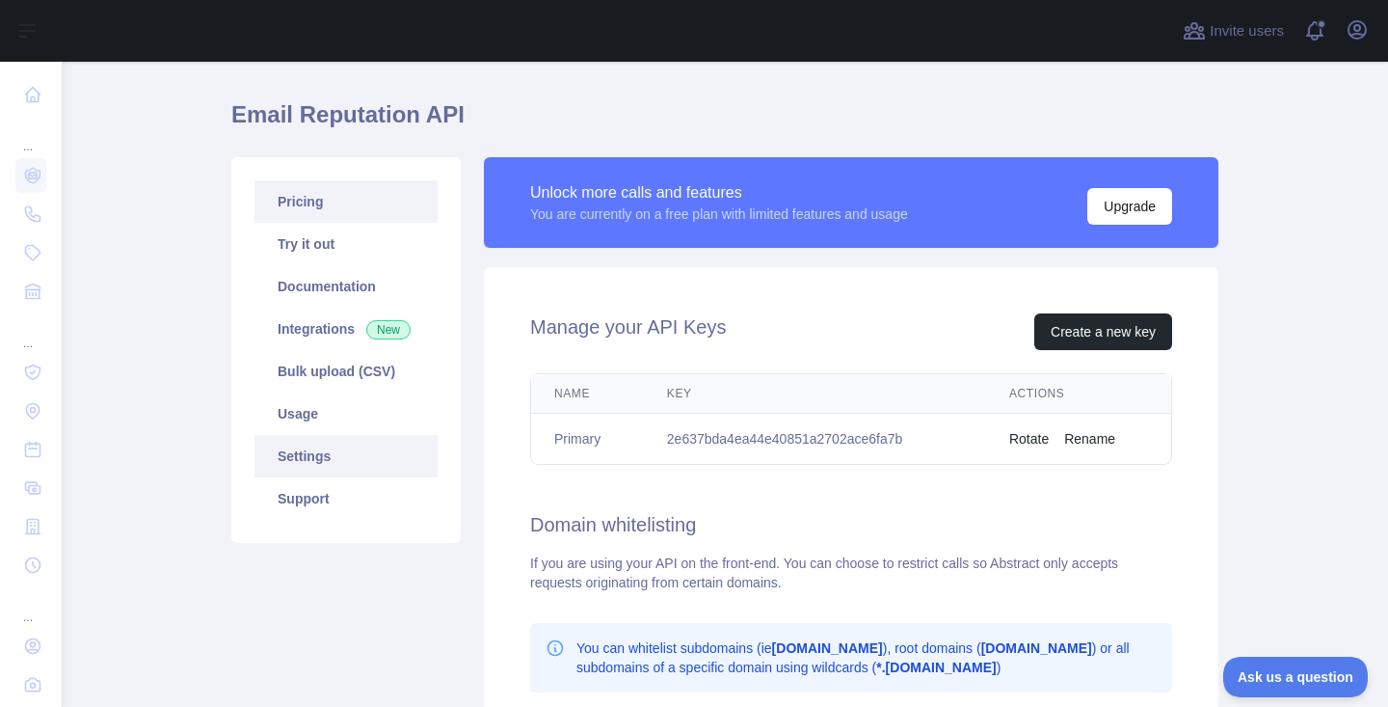
click at [334, 210] on link "Pricing" at bounding box center [345, 201] width 183 height 42
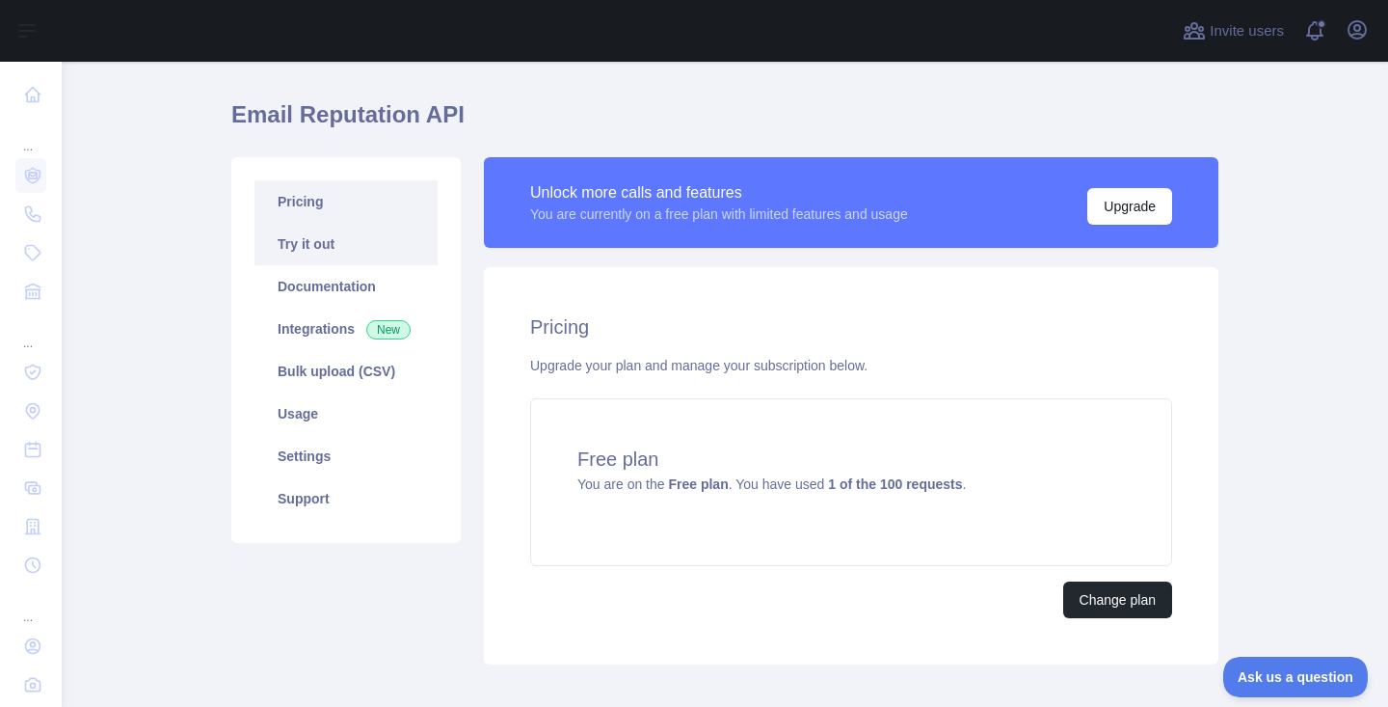
click at [378, 261] on link "Try it out" at bounding box center [345, 244] width 183 height 42
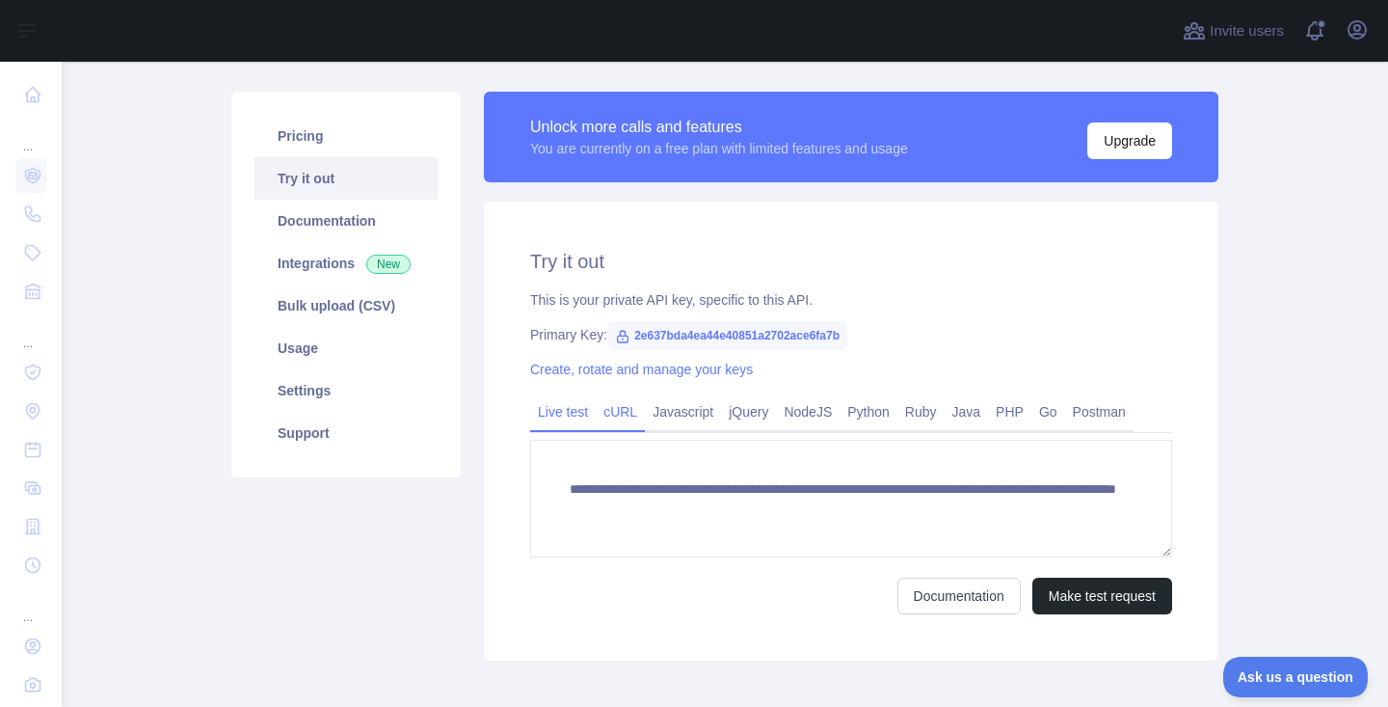
scroll to position [124, 0]
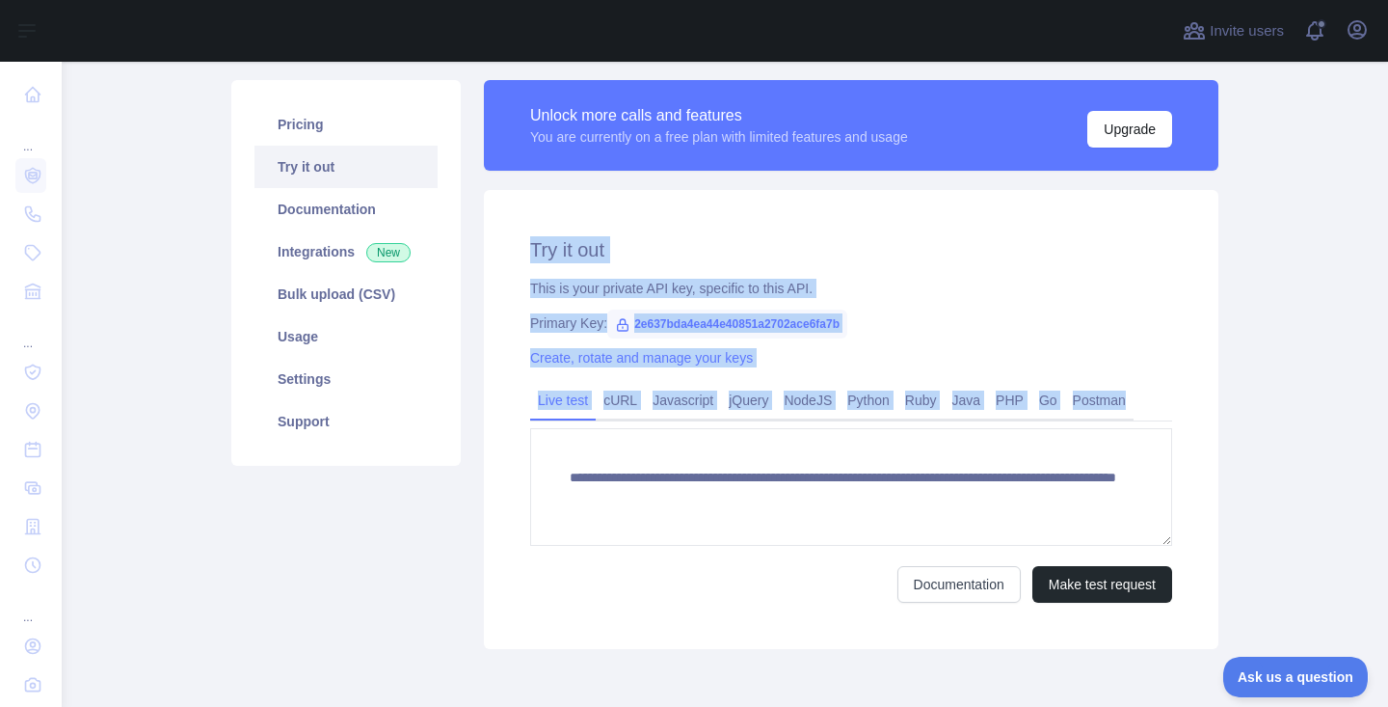
drag, startPoint x: 529, startPoint y: 237, endPoint x: 1013, endPoint y: 548, distance: 574.9
click at [1013, 548] on div "**********" at bounding box center [851, 419] width 735 height 459
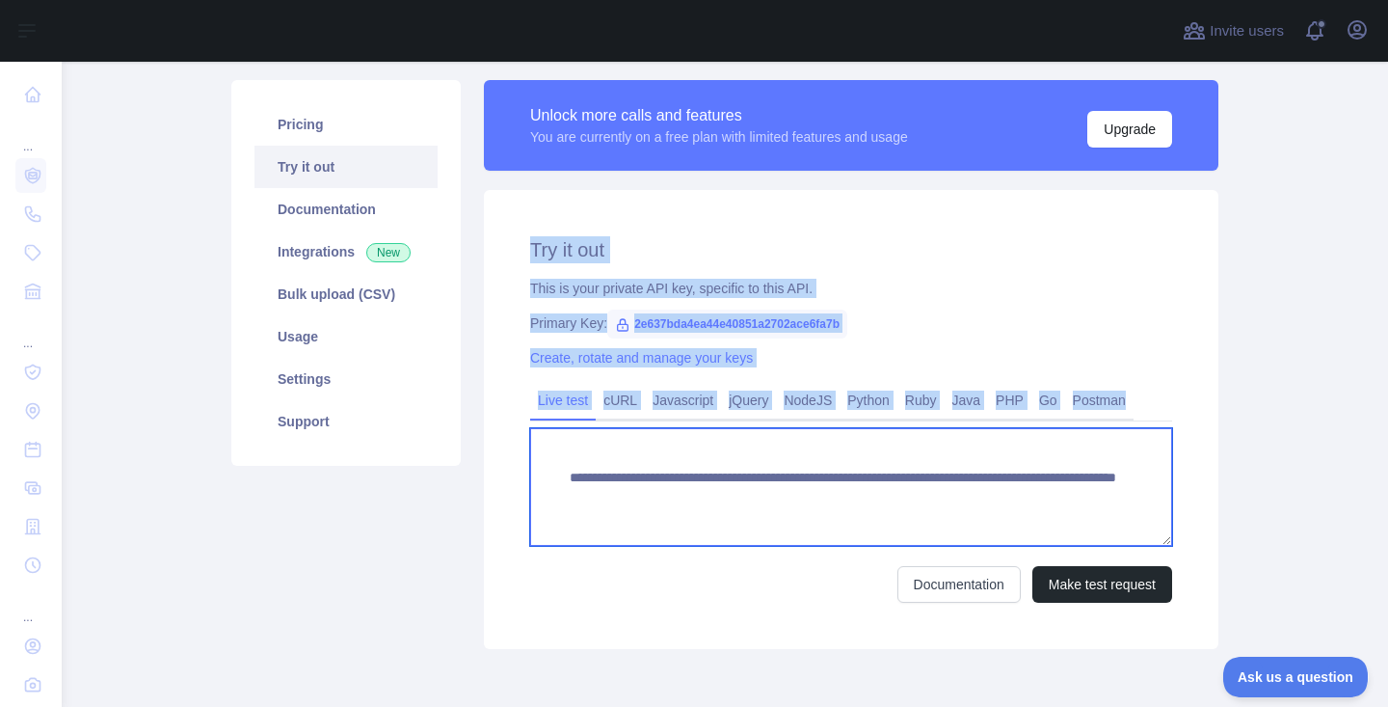
copy div "Try it out This is your private API key, specific to this API. Primary Key: 2e6…"
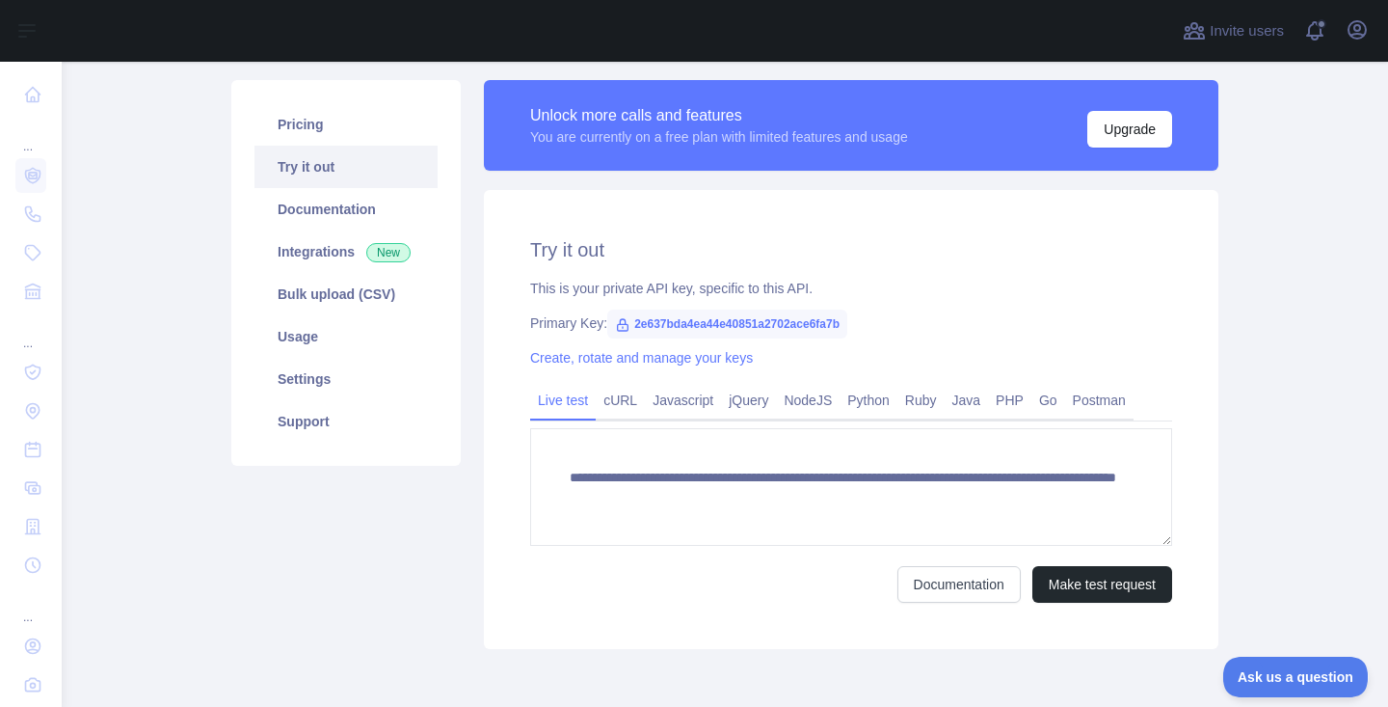
click at [392, 548] on div "Pricing Try it out Documentation Integrations New Bulk upload (CSV) Usage Setti…" at bounding box center [346, 364] width 253 height 569
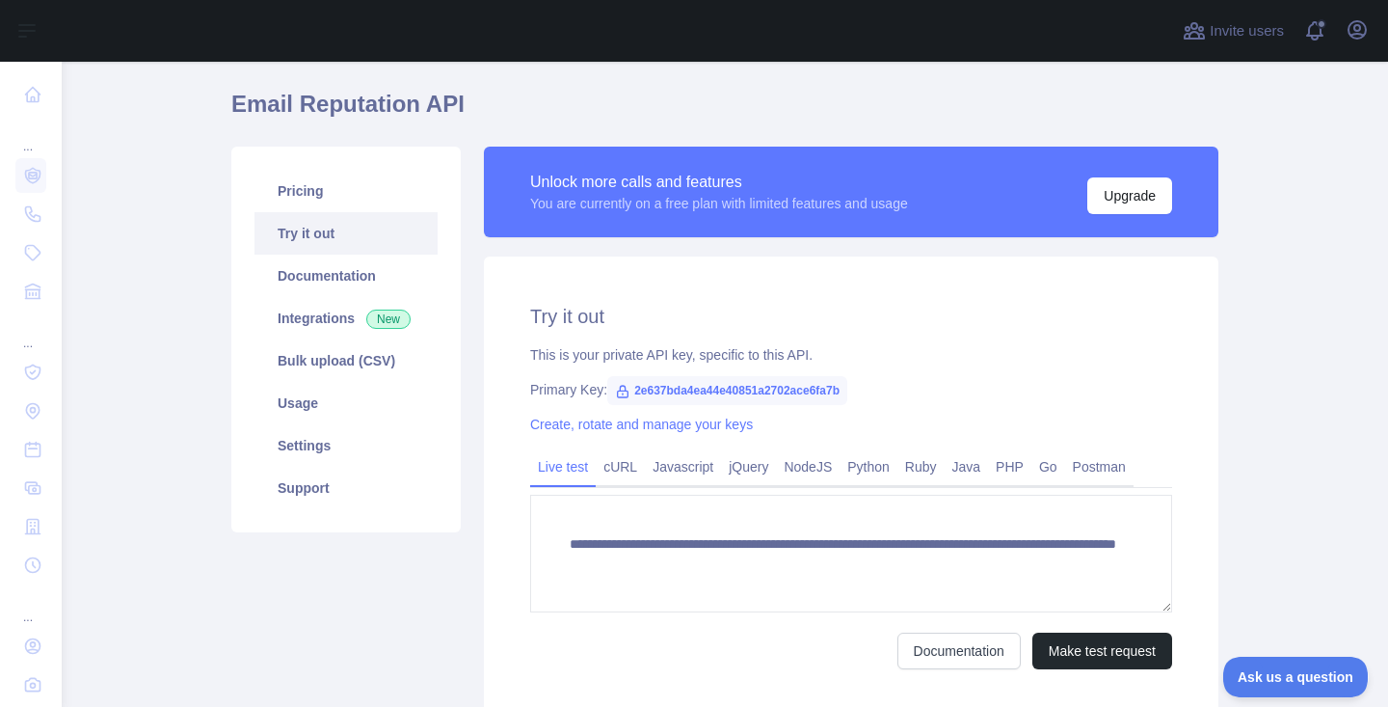
scroll to position [0, 0]
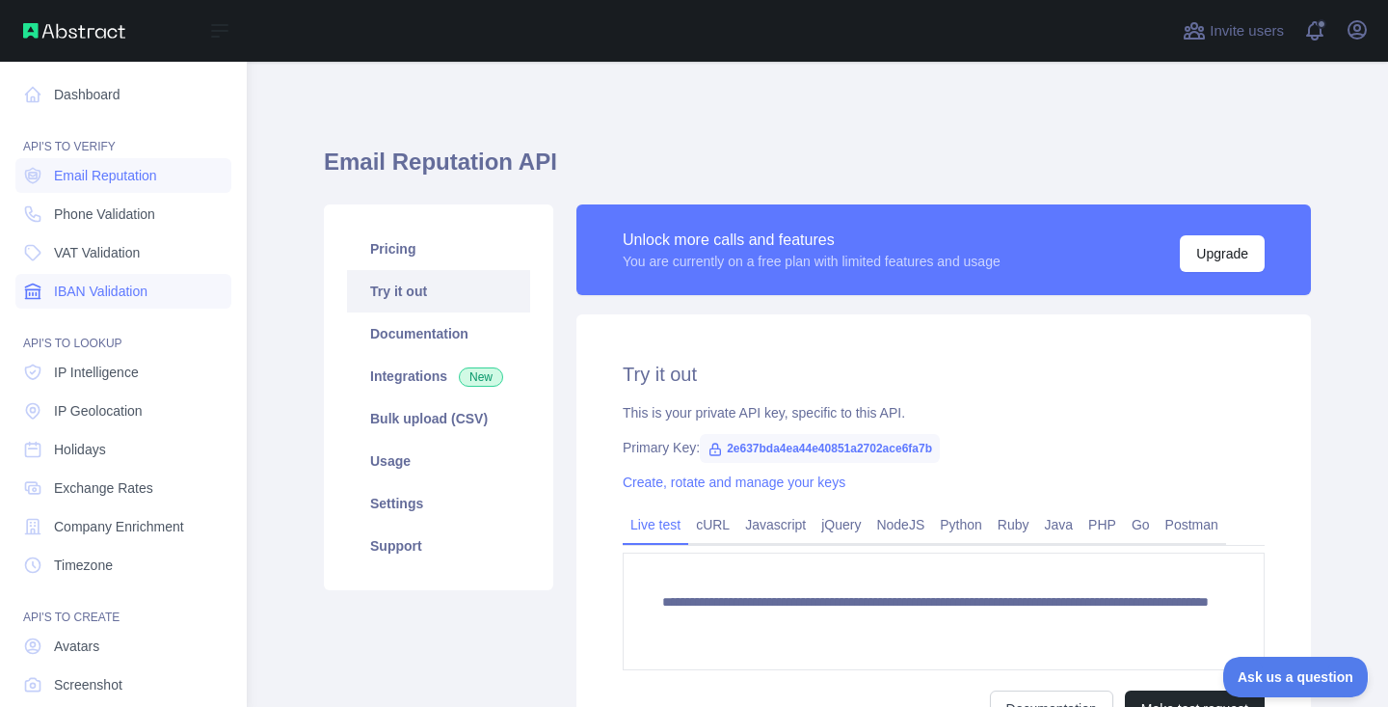
click at [101, 292] on span "IBAN Validation" at bounding box center [101, 290] width 94 height 19
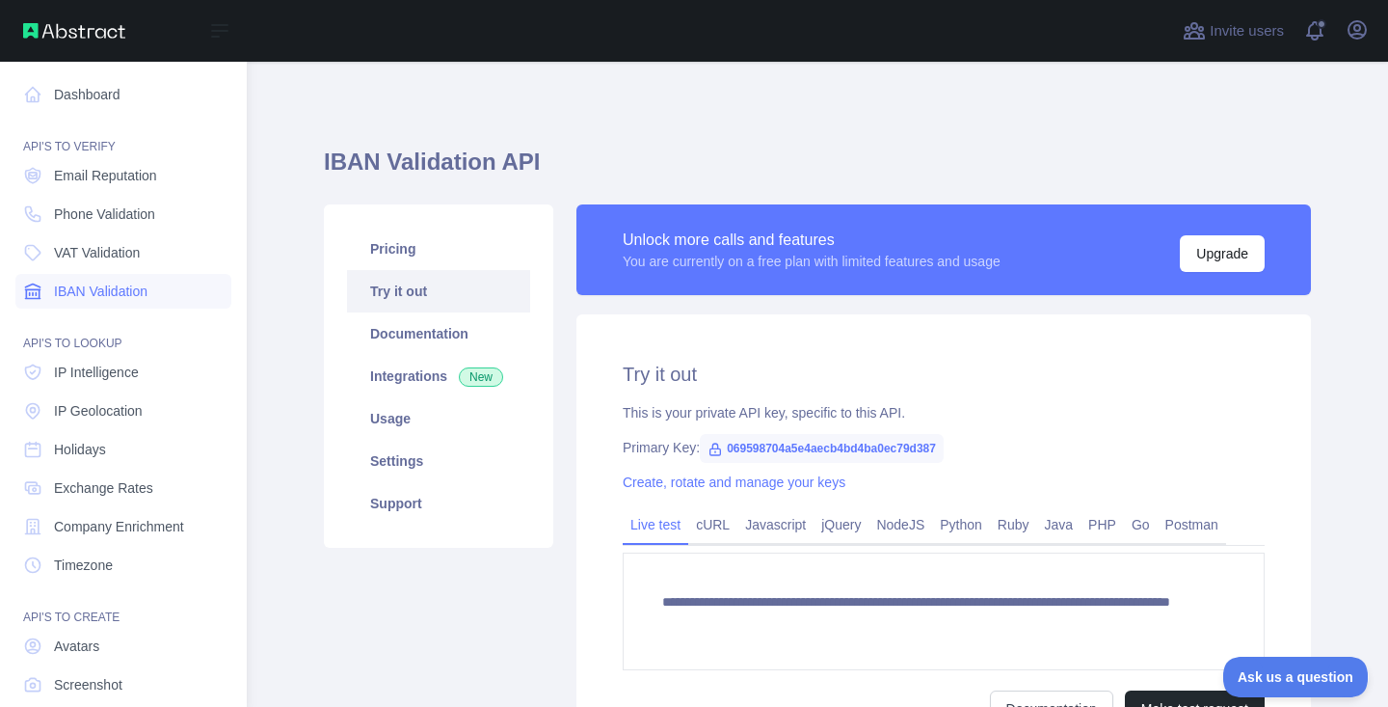
click at [101, 292] on span "IBAN Validation" at bounding box center [101, 290] width 94 height 19
click at [104, 262] on link "VAT Validation" at bounding box center [123, 252] width 216 height 35
click at [116, 217] on span "Phone Validation" at bounding box center [104, 213] width 101 height 19
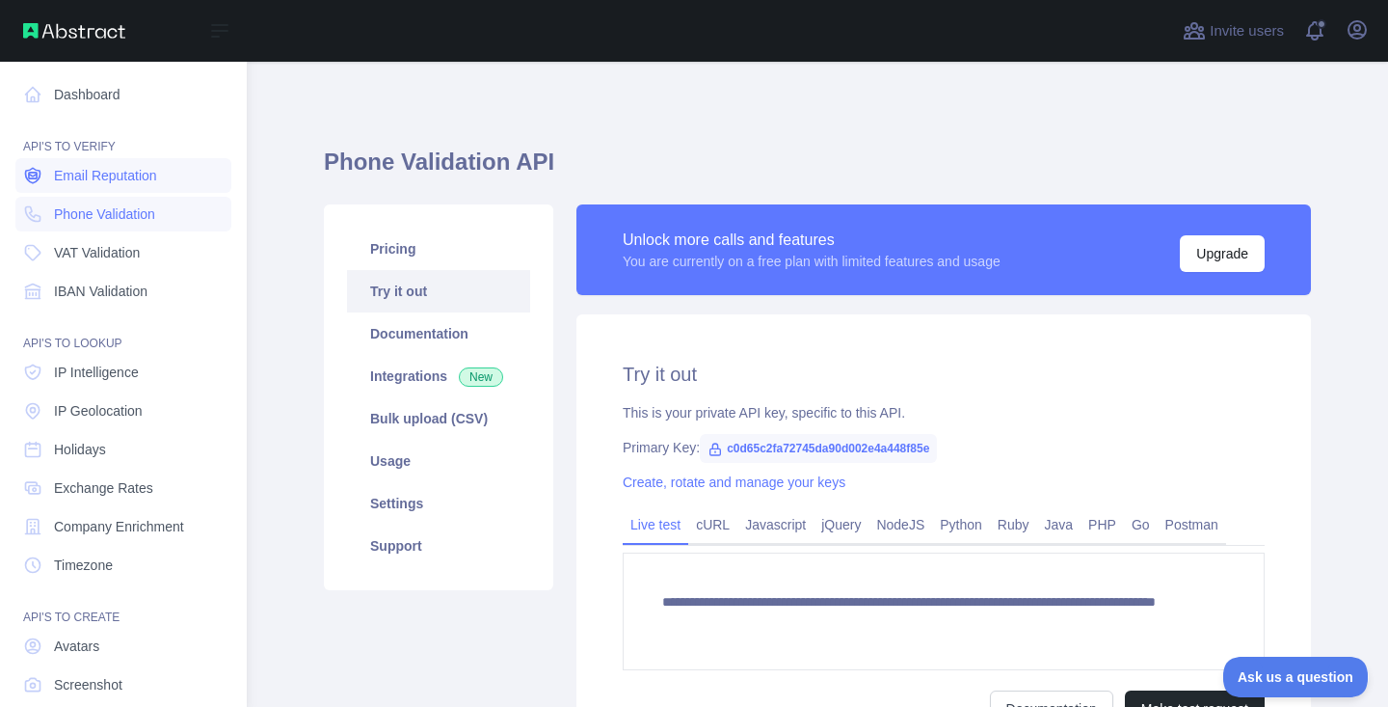
click at [123, 169] on span "Email Reputation" at bounding box center [105, 175] width 103 height 19
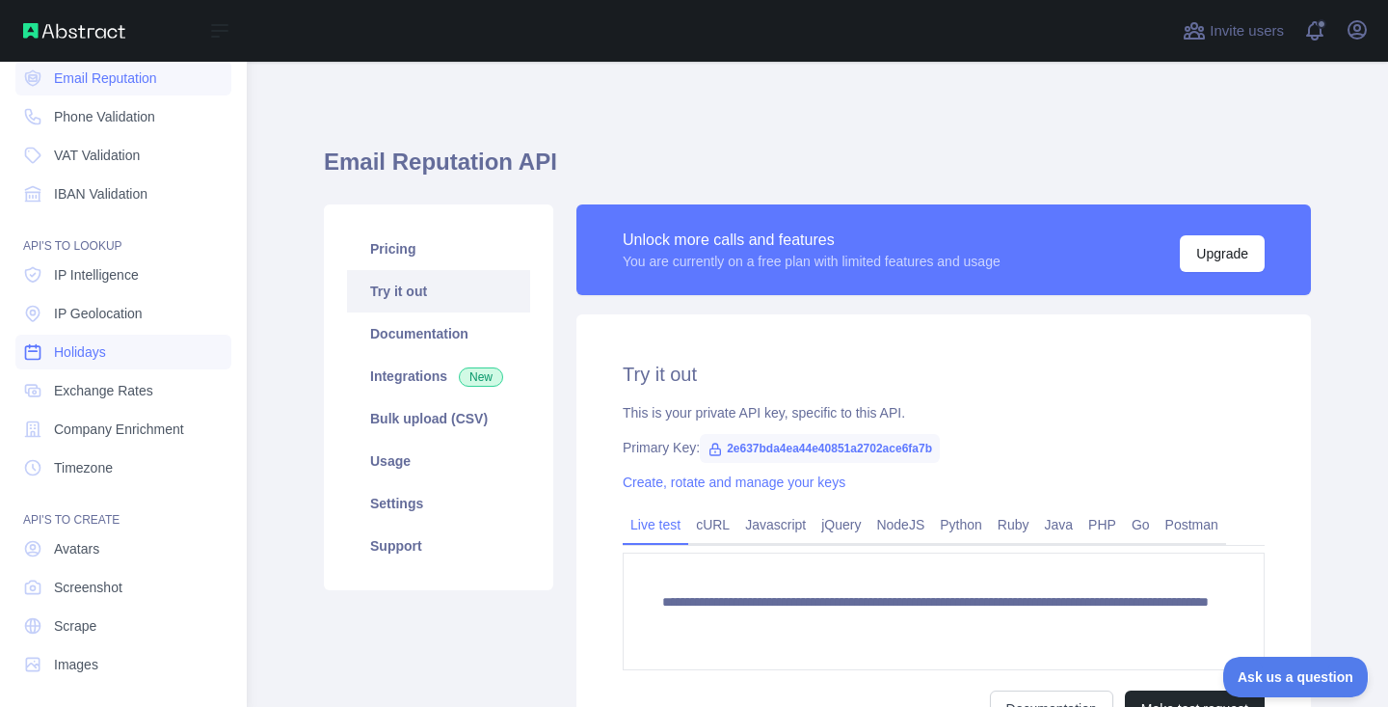
scroll to position [103, 0]
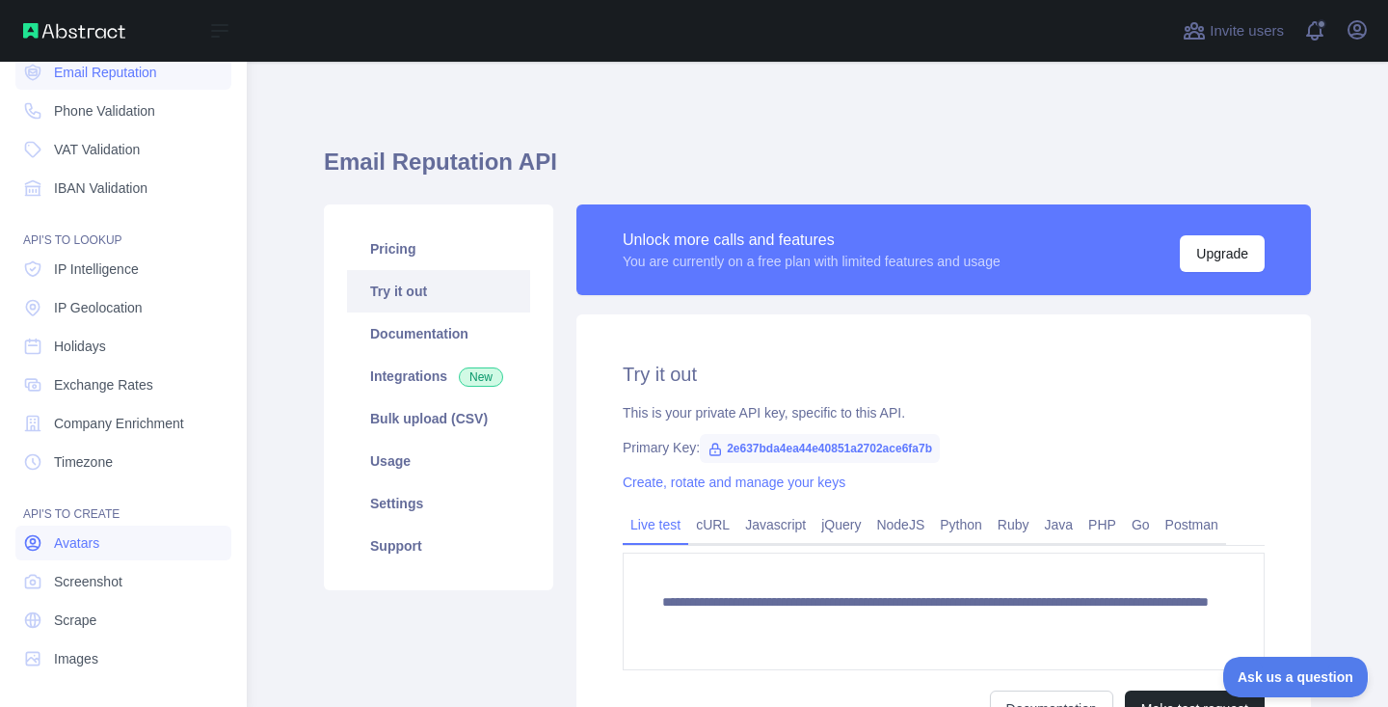
click at [146, 525] on link "Avatars" at bounding box center [123, 542] width 216 height 35
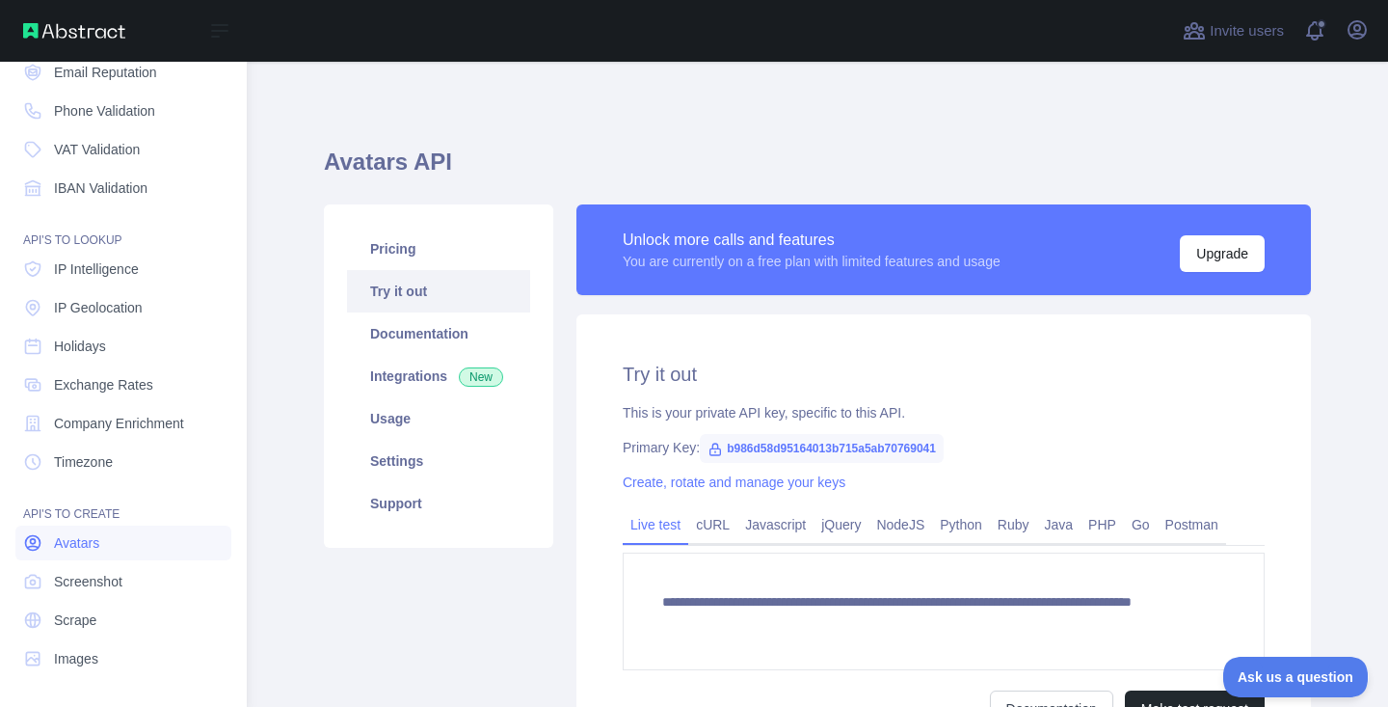
click at [146, 533] on link "Avatars" at bounding box center [123, 542] width 216 height 35
click at [146, 588] on link "Screenshot" at bounding box center [123, 581] width 216 height 35
click at [139, 615] on link "Scrape" at bounding box center [123, 619] width 216 height 35
click at [133, 650] on link "Images" at bounding box center [123, 658] width 216 height 35
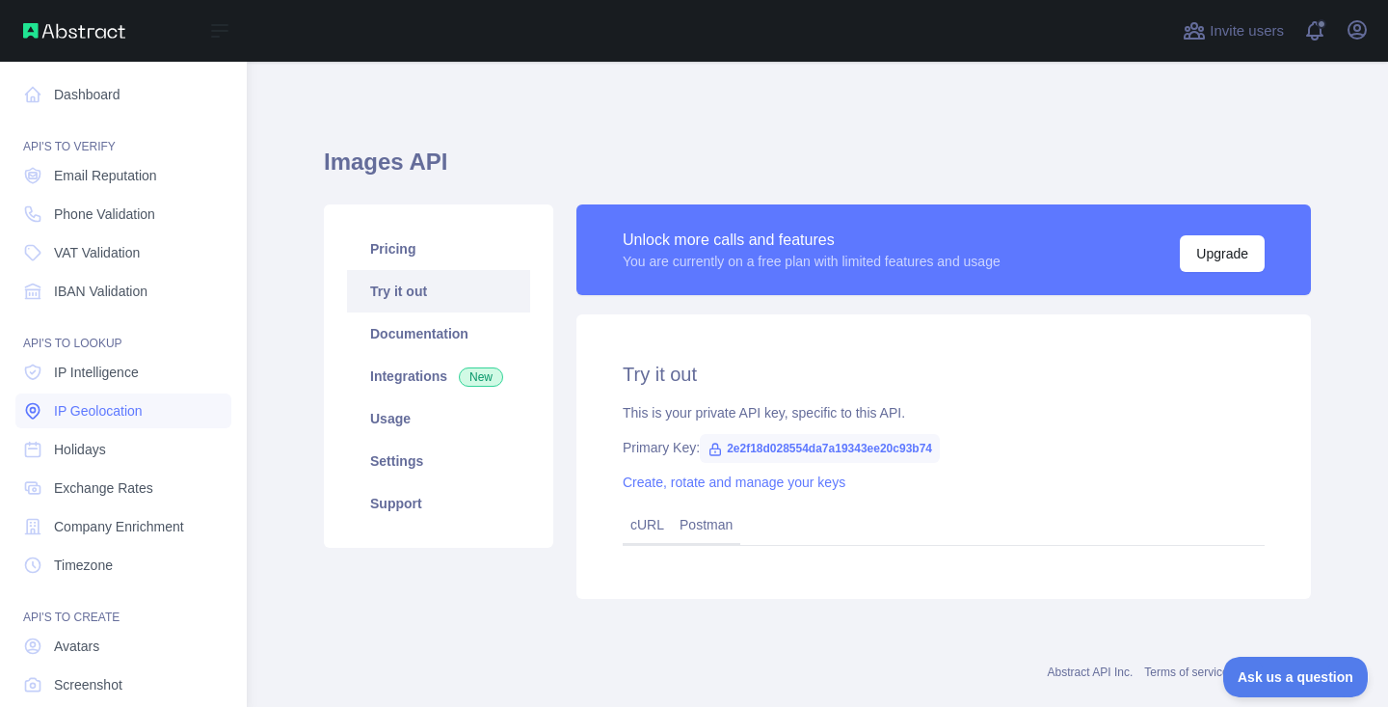
click at [173, 399] on link "IP Geolocation" at bounding box center [123, 410] width 216 height 35
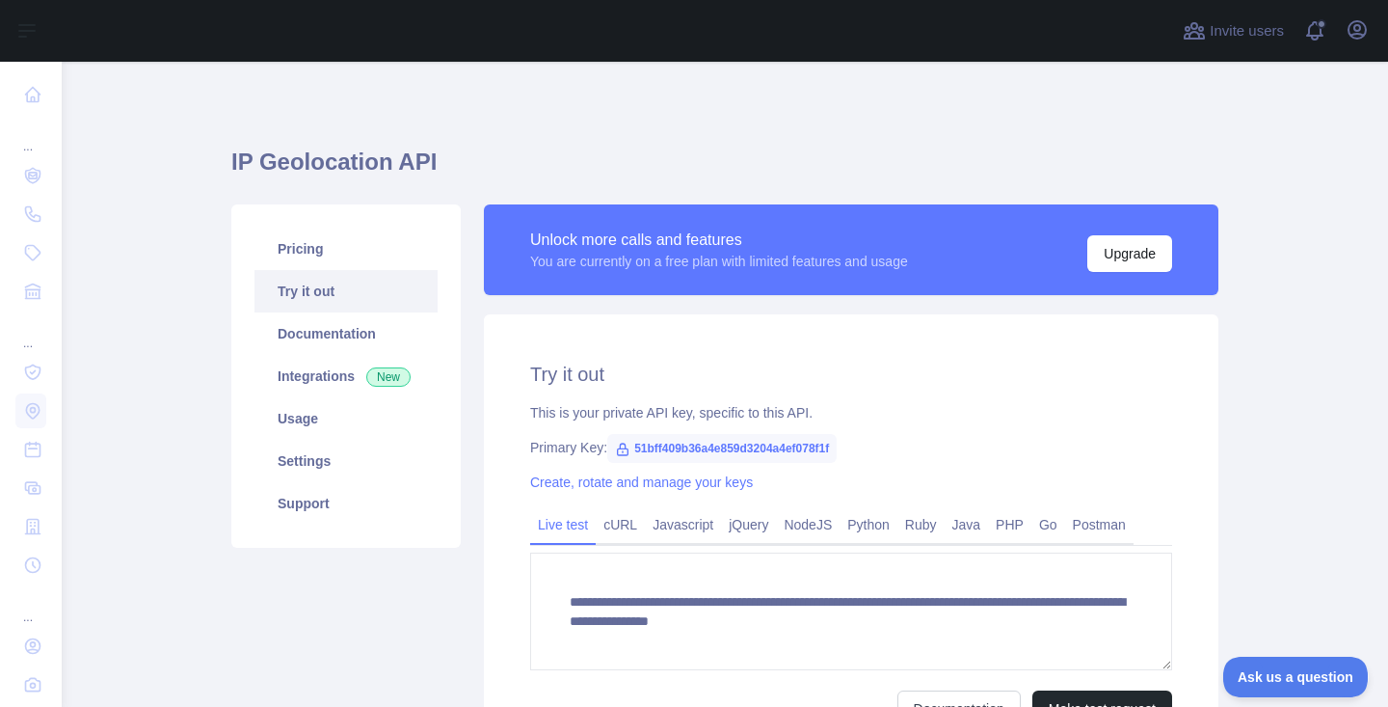
click at [559, 102] on div "**********" at bounding box center [724, 489] width 987 height 854
